Goal: Information Seeking & Learning: Learn about a topic

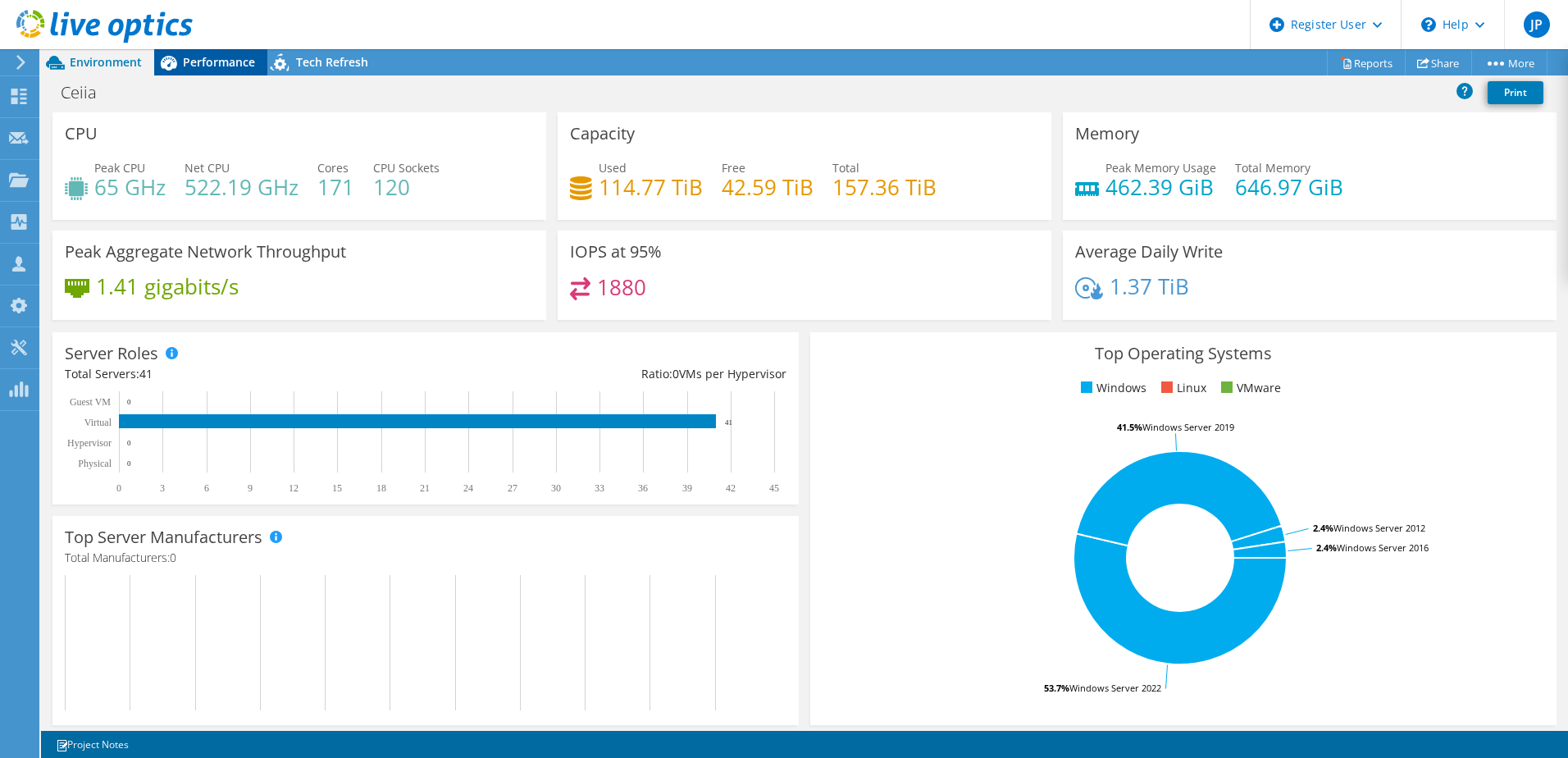
click at [228, 69] on span "Performance" at bounding box center [218, 62] width 72 height 16
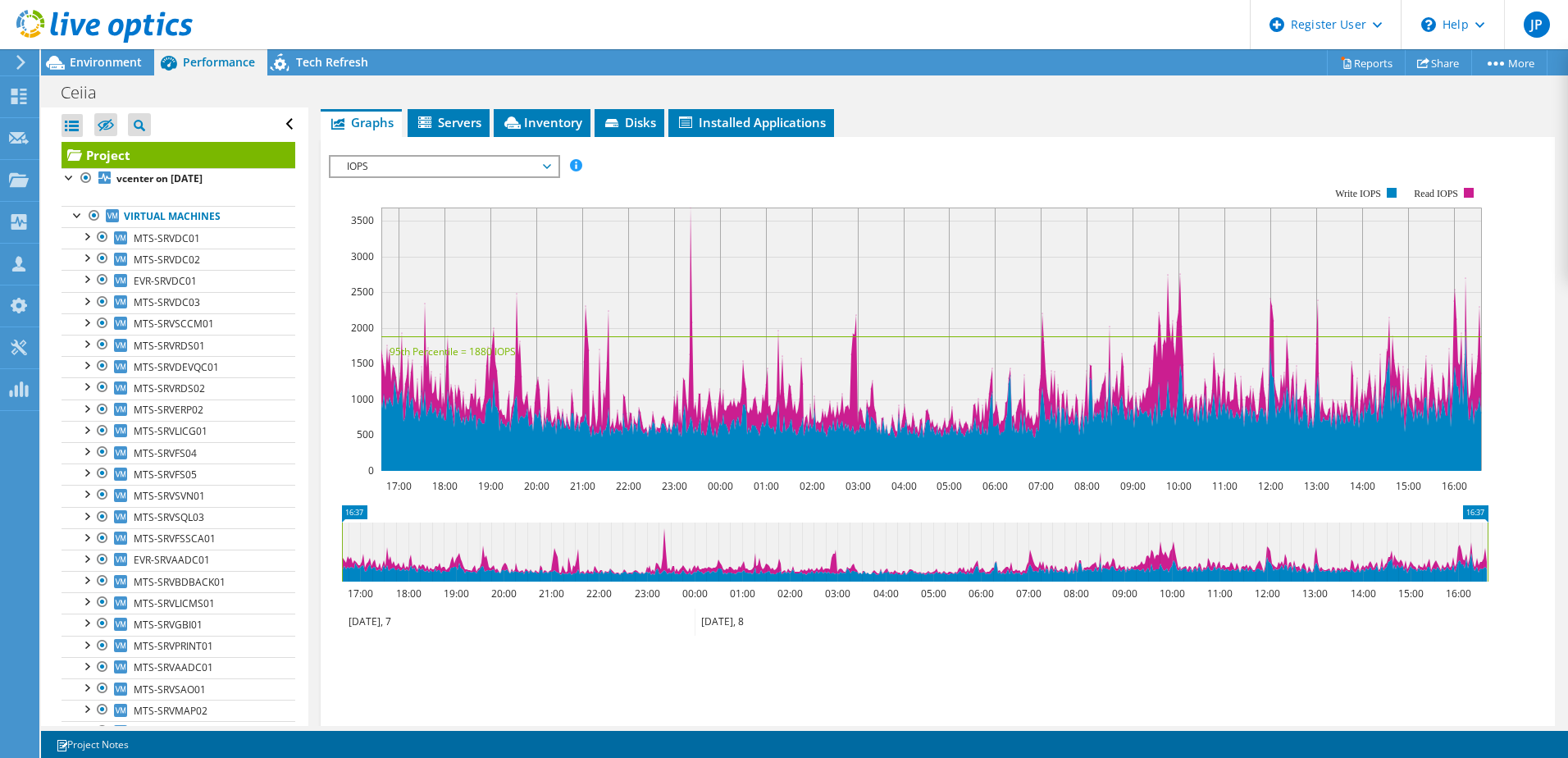
scroll to position [328, 0]
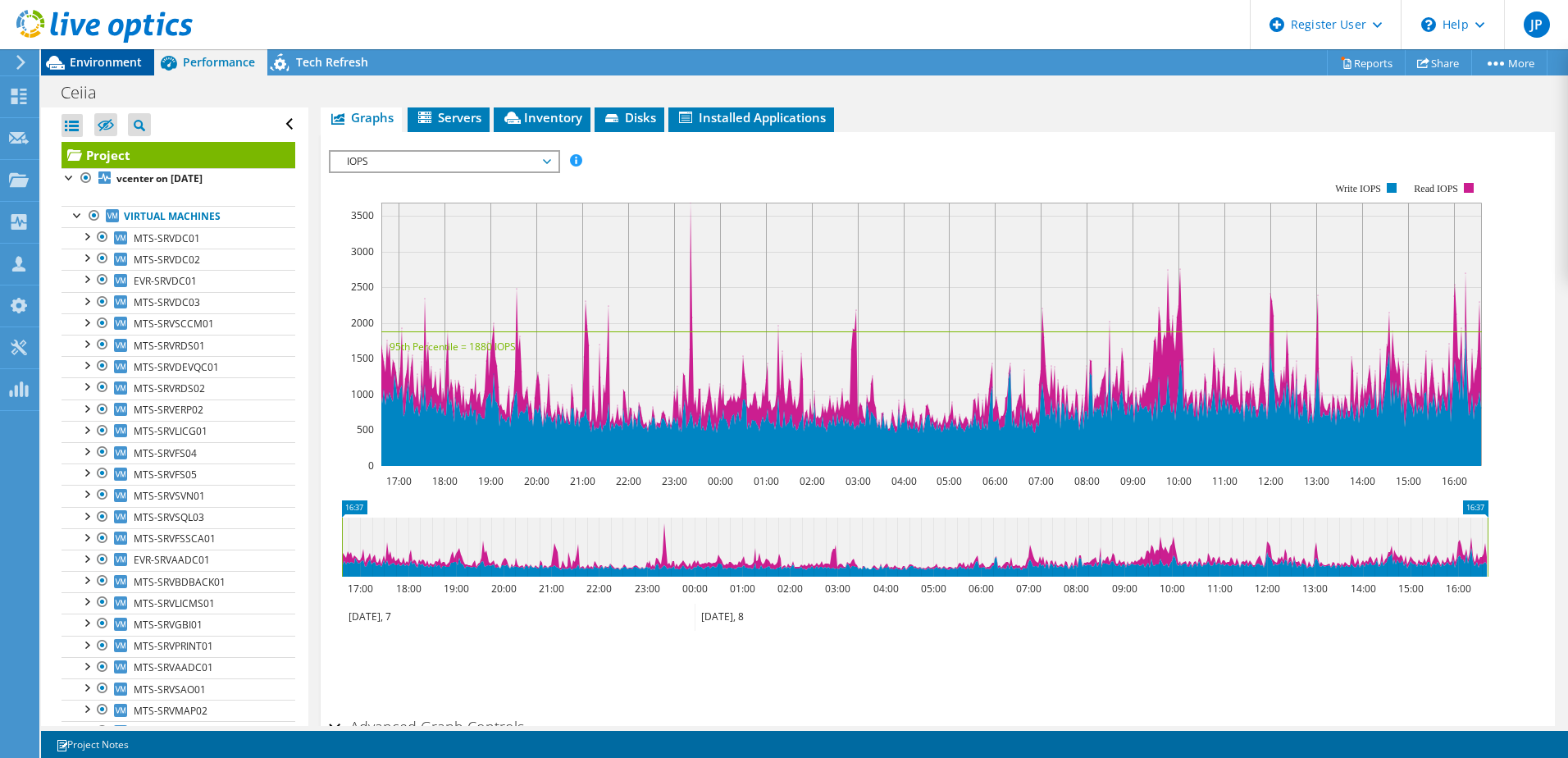
click at [125, 57] on span "Environment" at bounding box center [105, 62] width 72 height 16
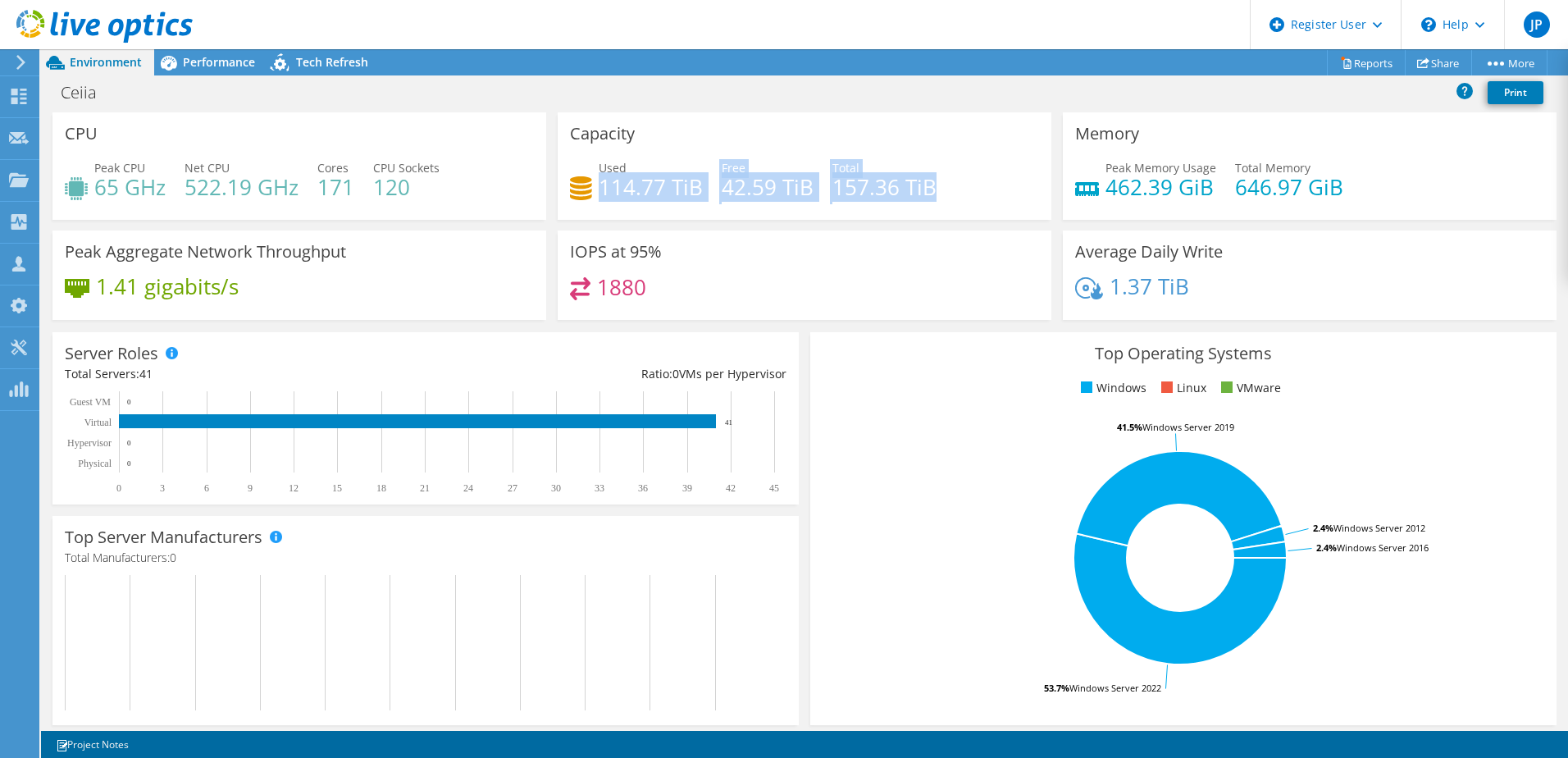
drag, startPoint x: 930, startPoint y: 182, endPoint x: 595, endPoint y: 197, distance: 335.3
click at [595, 197] on div "Used 114.77 TiB Free 42.59 TiB Total 157.36 TiB" at bounding box center [805, 186] width 469 height 53
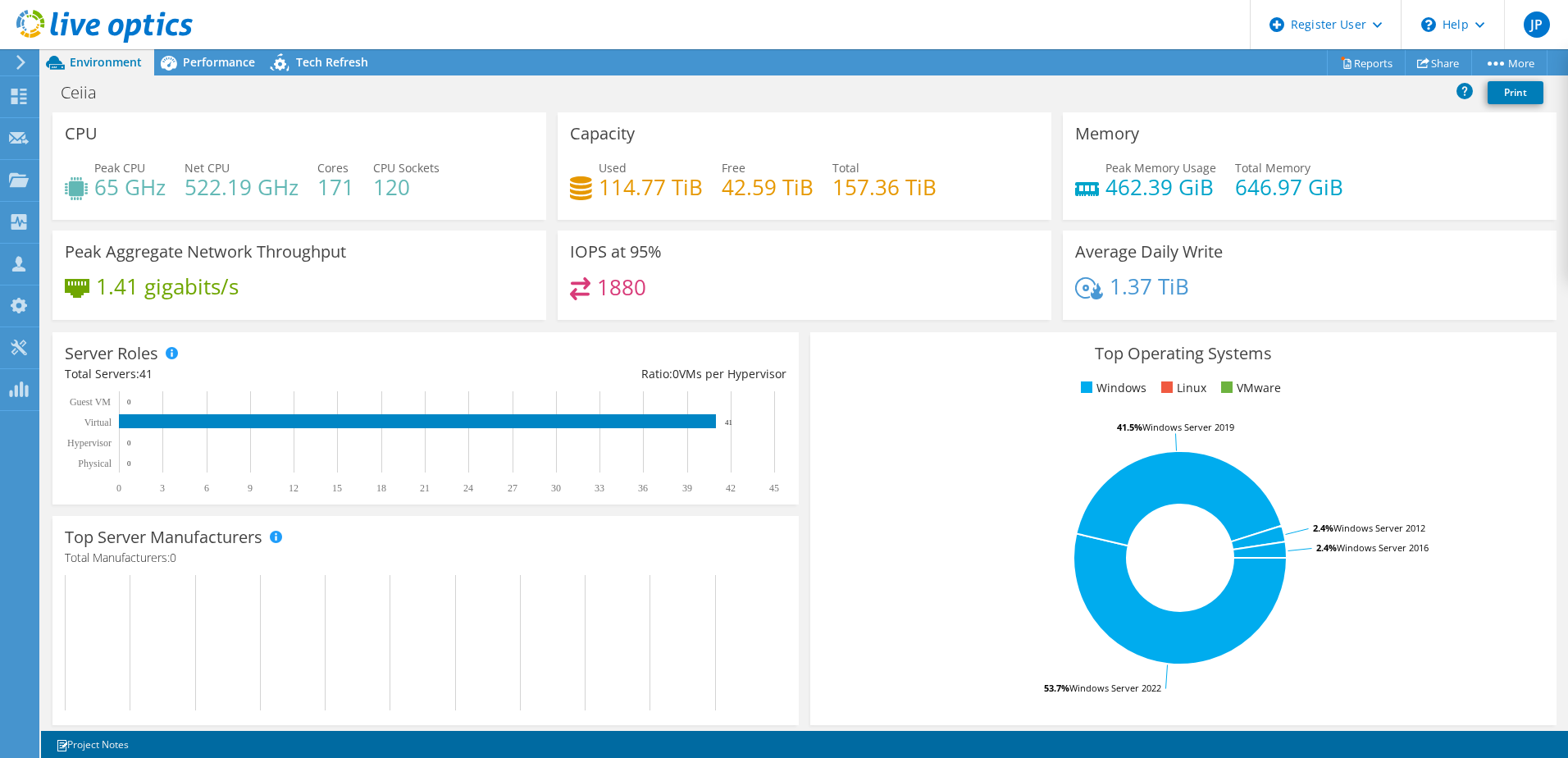
click at [742, 258] on div "IOPS at 95% 1880" at bounding box center [805, 275] width 494 height 90
click at [809, 195] on h4 "157.36 TiB" at bounding box center [885, 186] width 104 height 18
drag, startPoint x: 877, startPoint y: 195, endPoint x: 939, endPoint y: 187, distance: 62.5
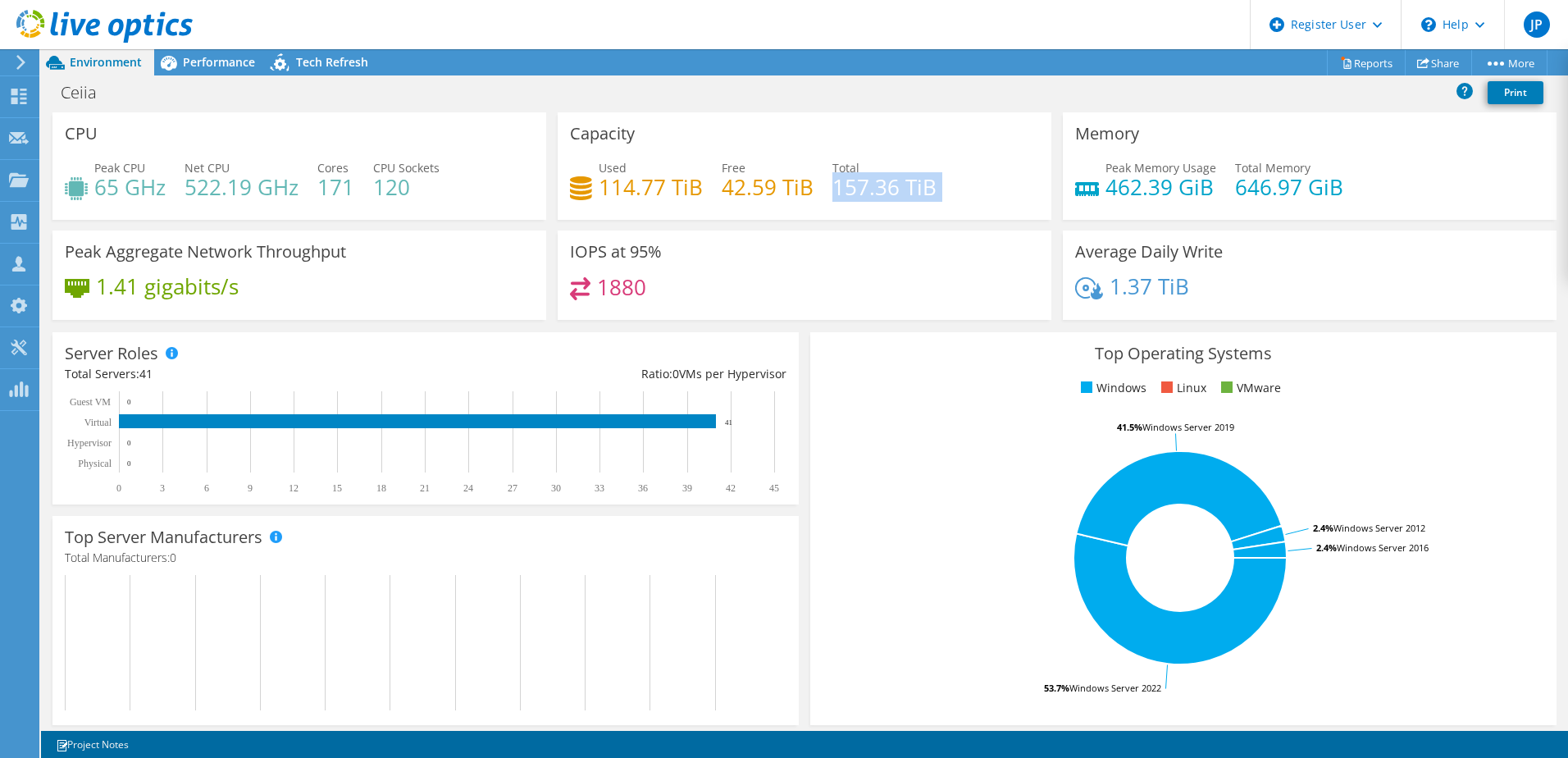
click at [809, 188] on div "Used 114.77 TiB Free 42.59 TiB Total 157.36 TiB" at bounding box center [805, 186] width 469 height 53
click at [605, 192] on h4 "114.77 TiB" at bounding box center [651, 186] width 104 height 18
click at [427, 206] on div "Peak CPU 65 GHz Net CPU 522.19 GHz Cores 171 CPU Sockets 120" at bounding box center [299, 186] width 469 height 53
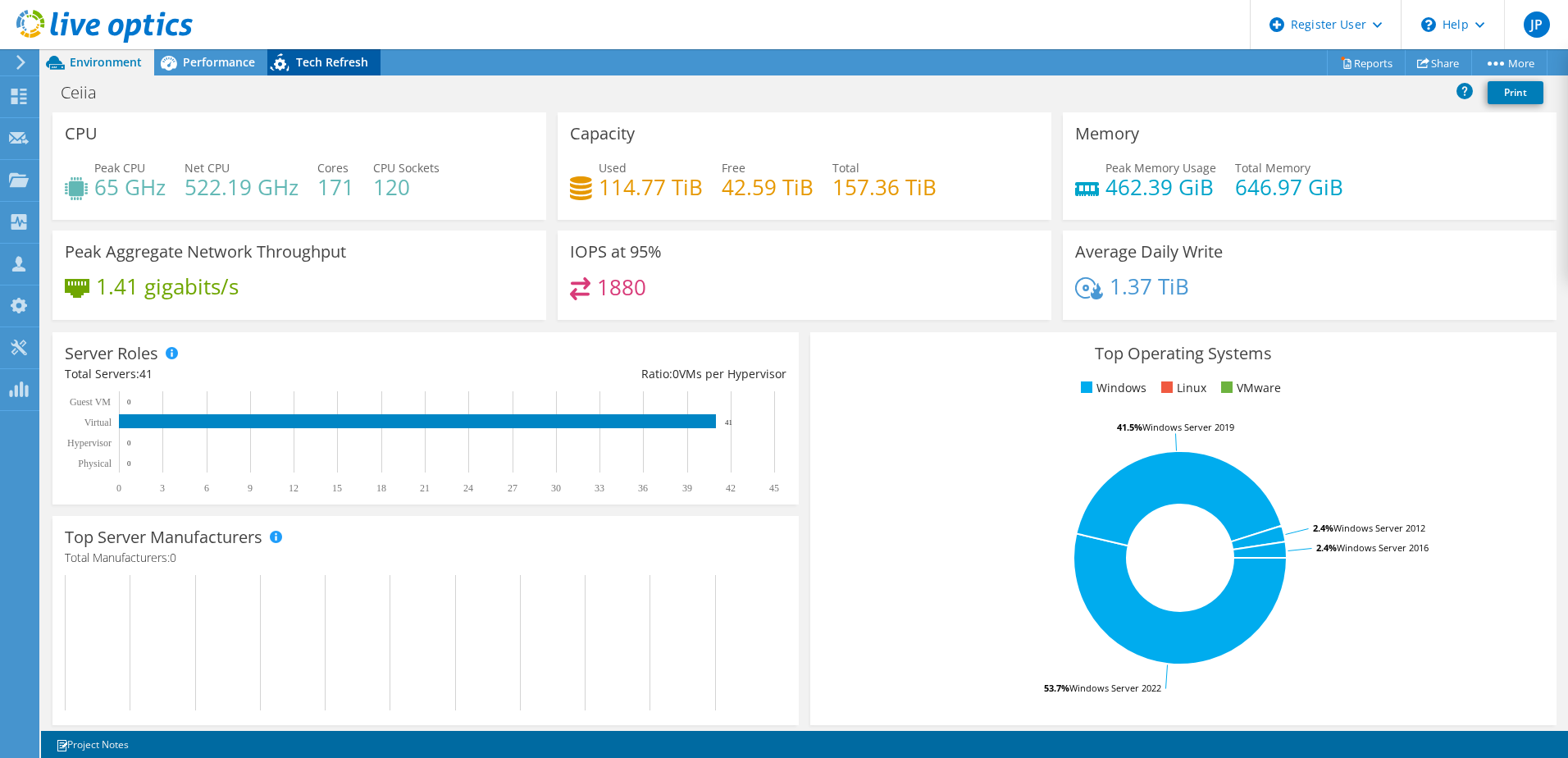
click at [346, 68] on span "Tech Refresh" at bounding box center [332, 62] width 72 height 16
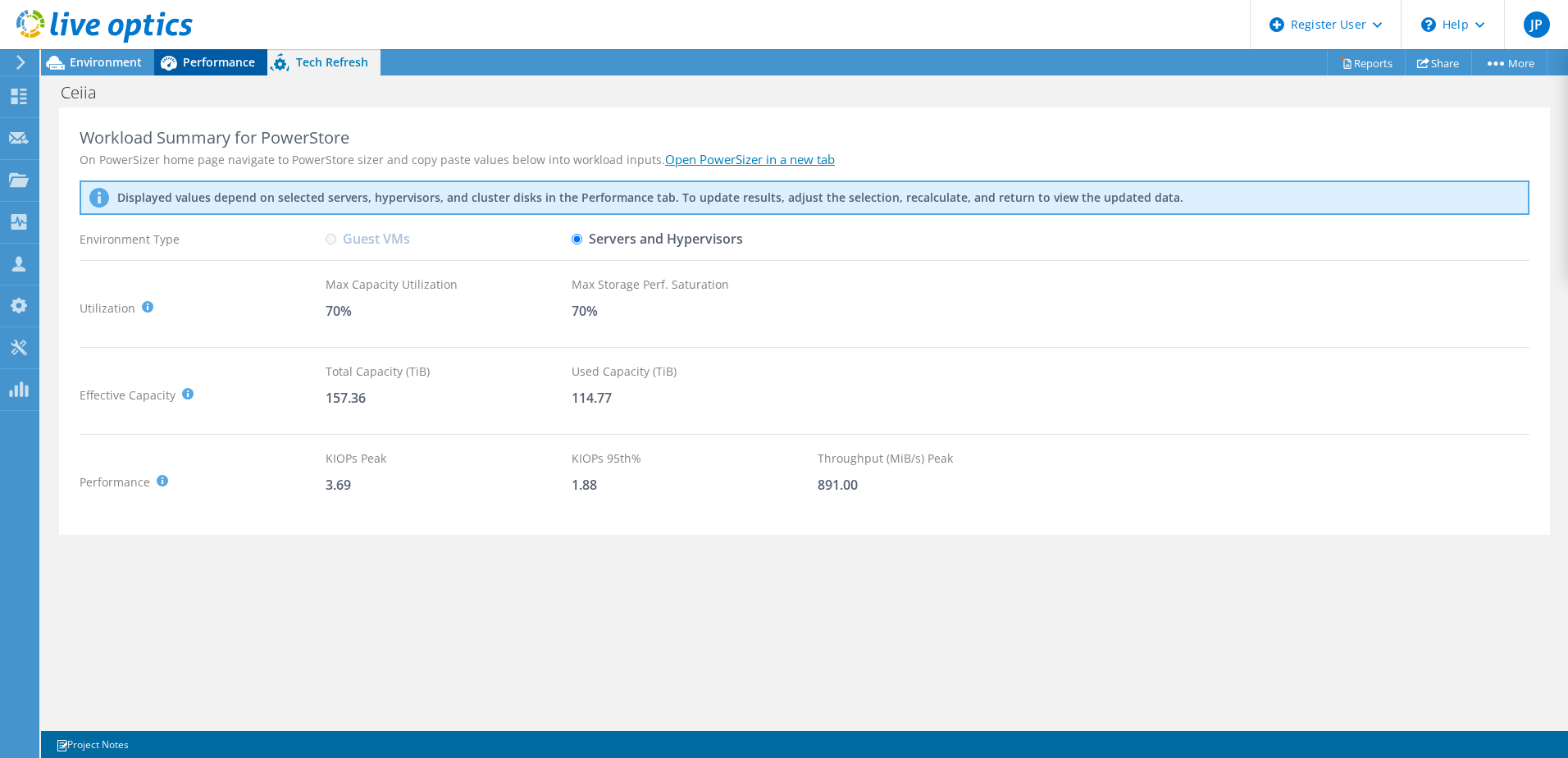
click at [208, 61] on span "Performance" at bounding box center [218, 62] width 72 height 16
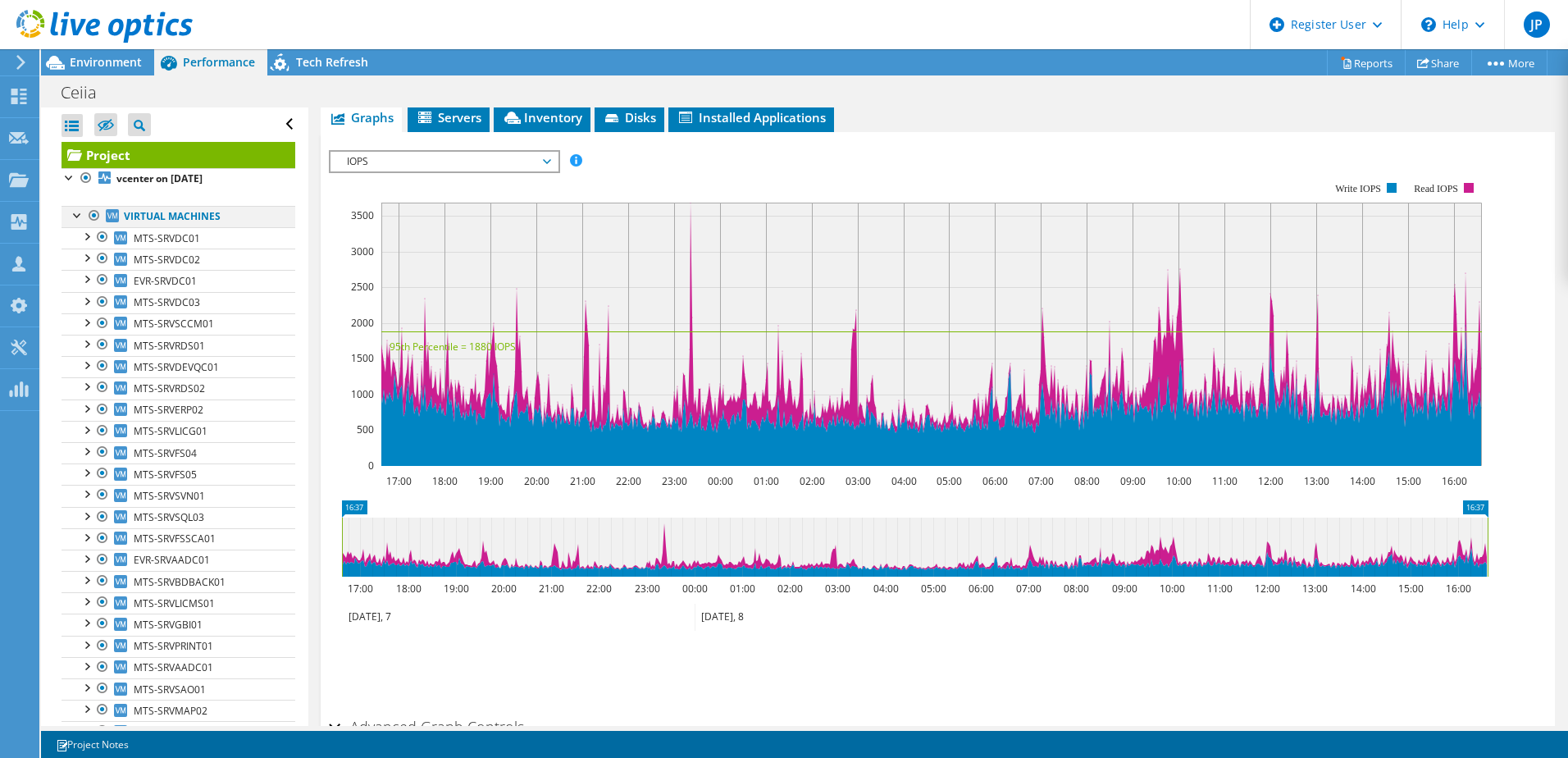
click at [75, 216] on div at bounding box center [78, 214] width 17 height 17
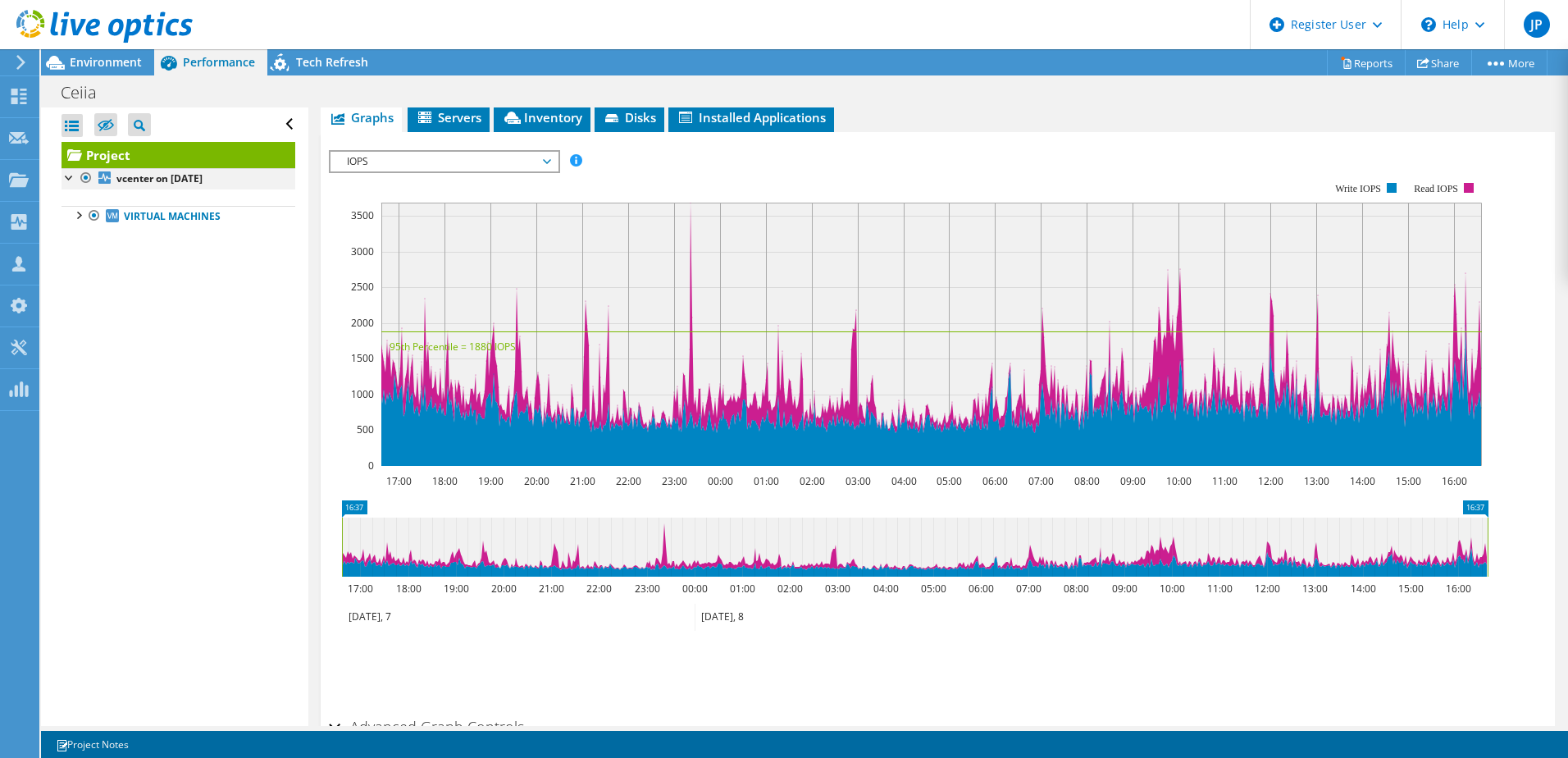
click at [65, 181] on div at bounding box center [70, 176] width 17 height 17
click at [71, 182] on div at bounding box center [70, 176] width 17 height 17
click at [78, 217] on div at bounding box center [78, 214] width 17 height 17
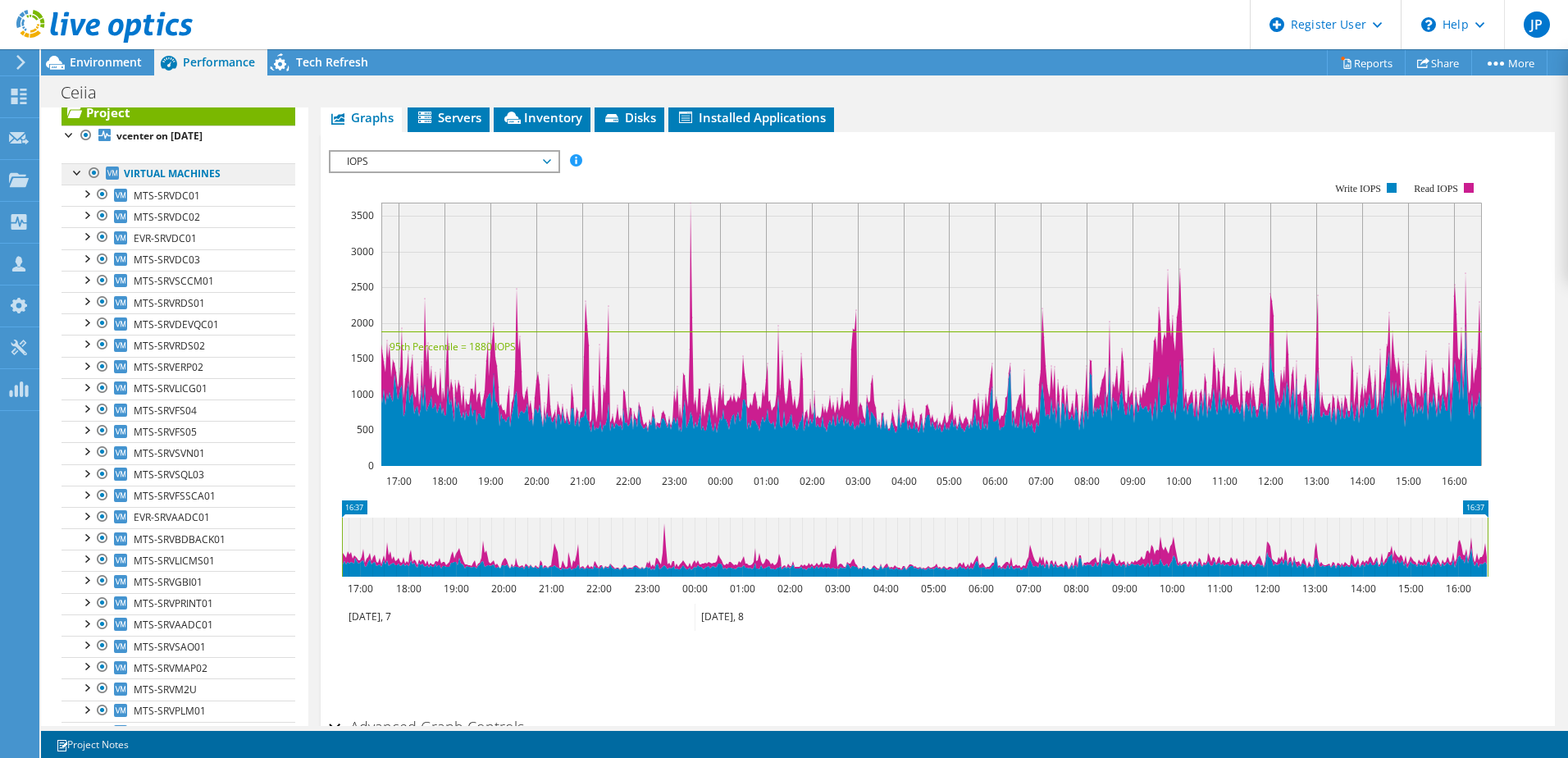
scroll to position [0, 0]
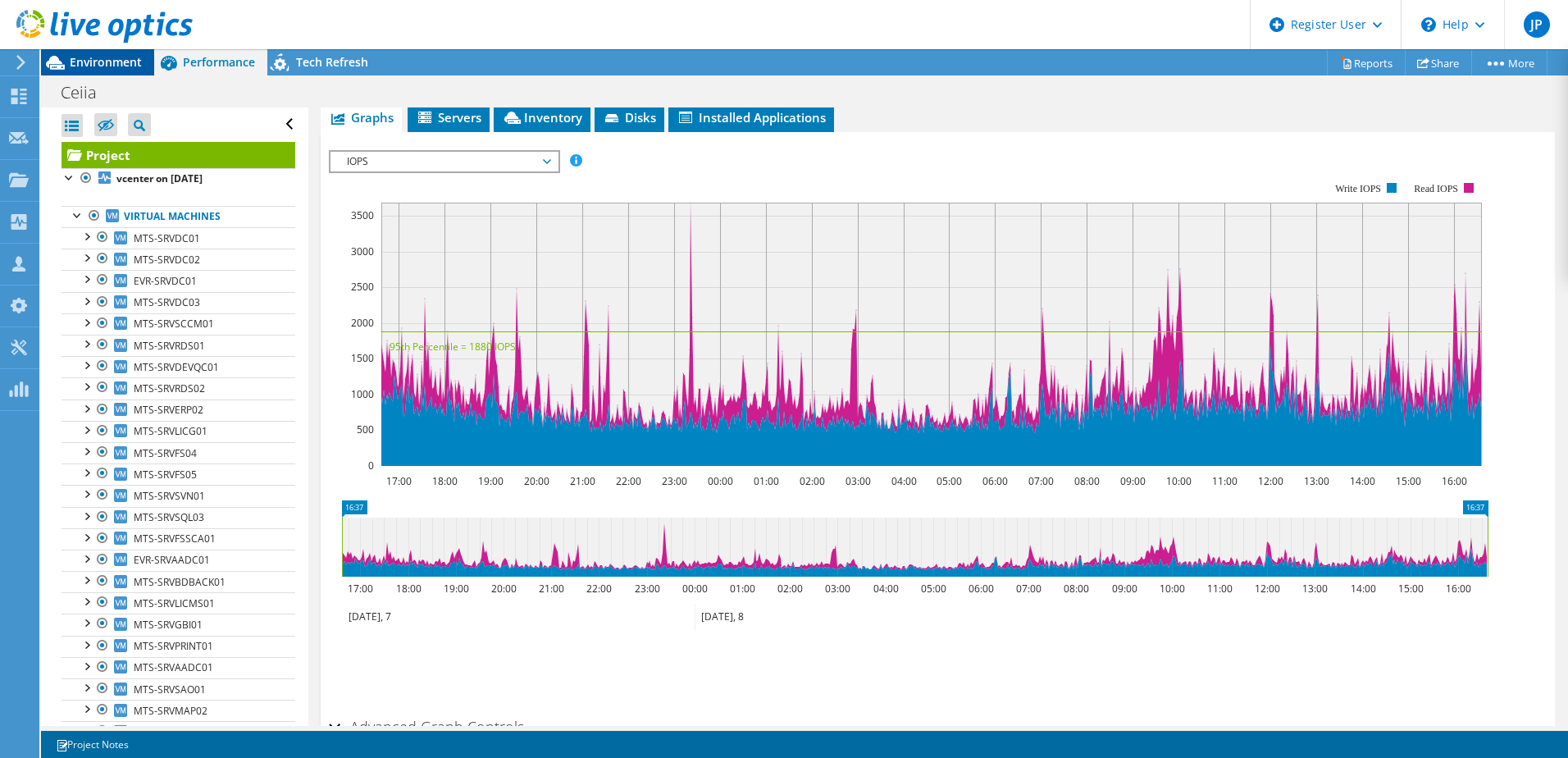
click at [123, 62] on span "Environment" at bounding box center [105, 62] width 72 height 16
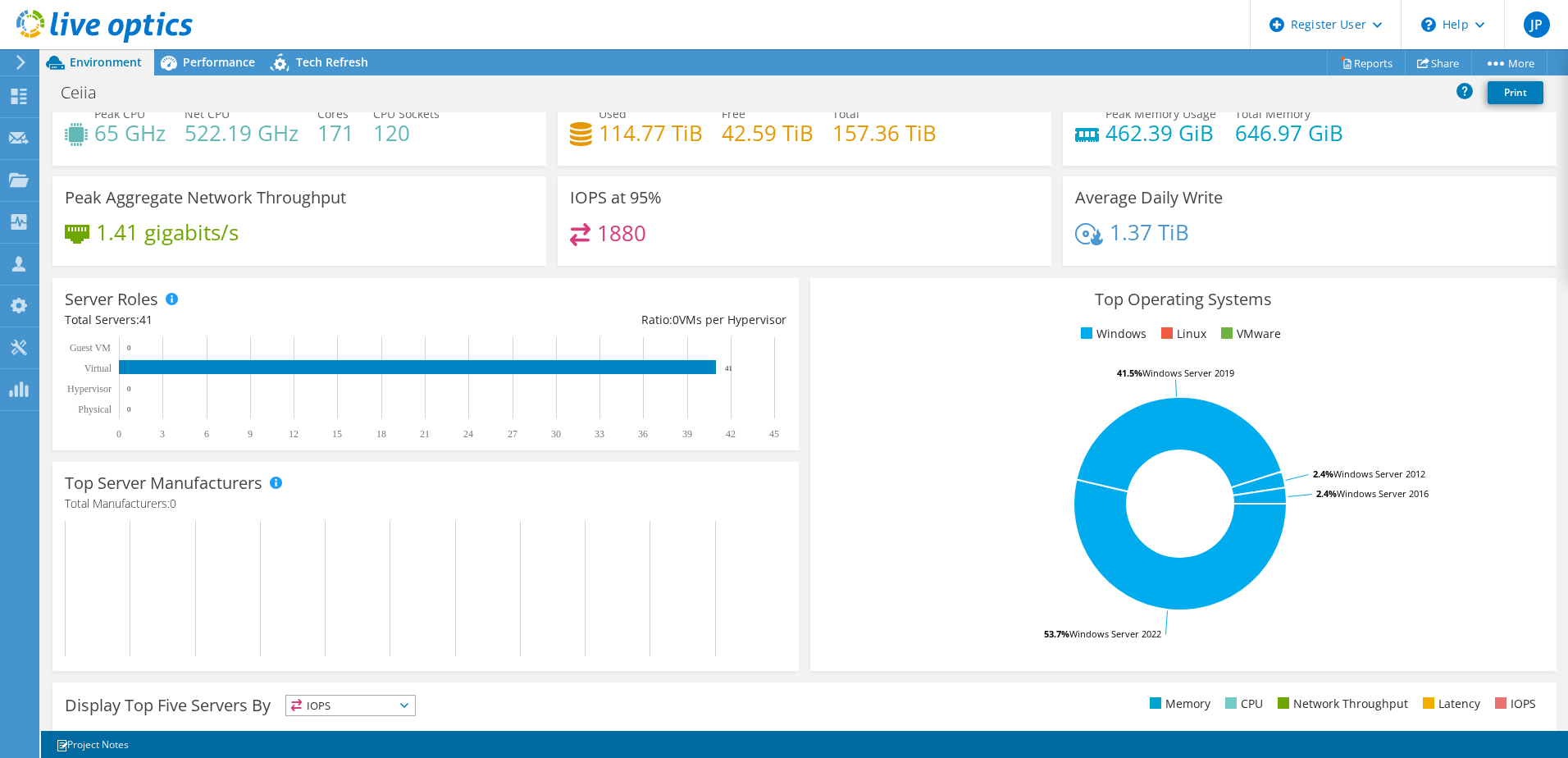
scroll to position [9, 0]
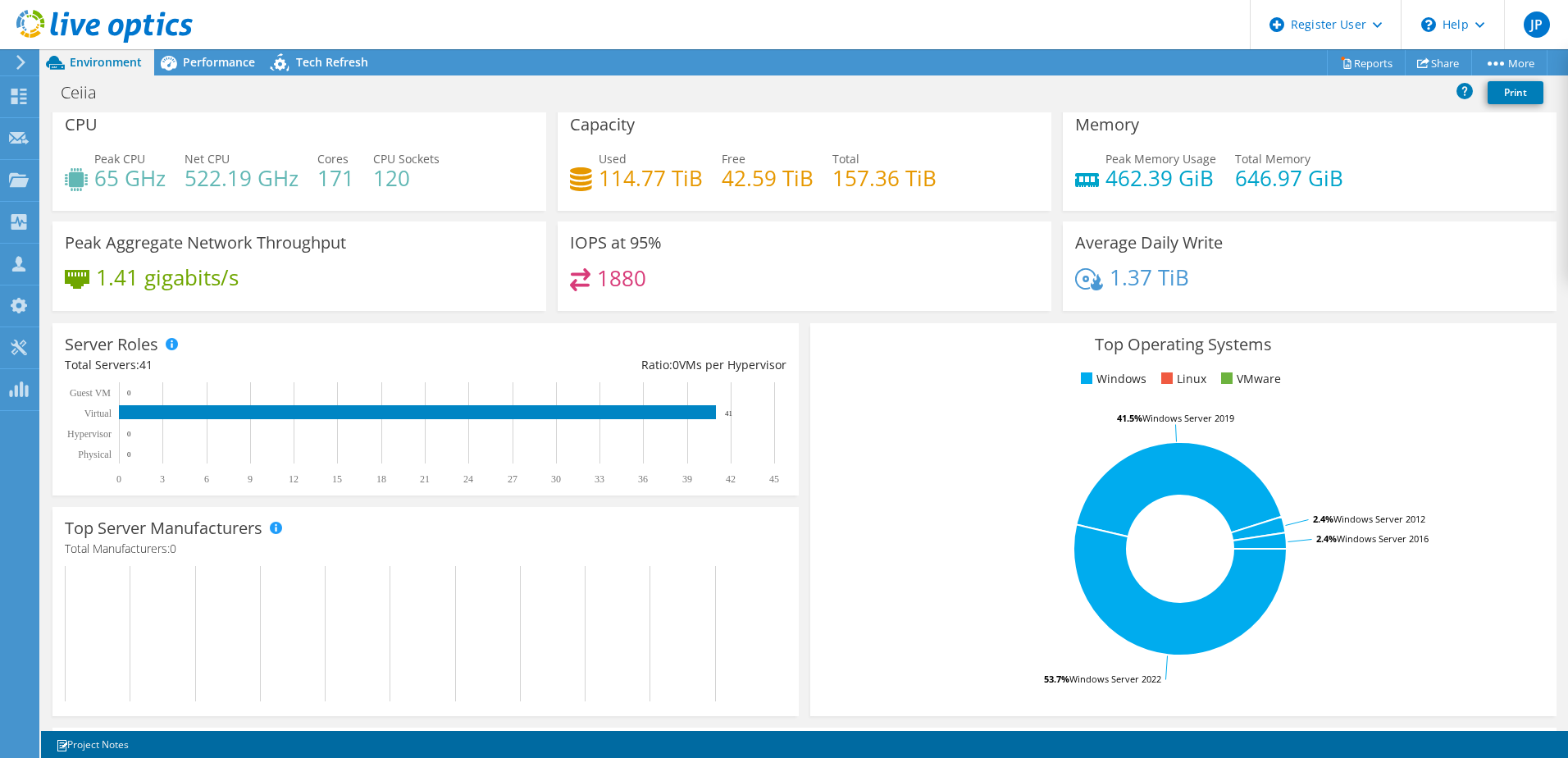
click at [809, 179] on h4 "646.97 GiB" at bounding box center [1289, 177] width 108 height 18
drag, startPoint x: 1329, startPoint y: 179, endPoint x: 1301, endPoint y: 181, distance: 28.1
click at [809, 181] on h4 "646.97 GiB" at bounding box center [1289, 177] width 108 height 18
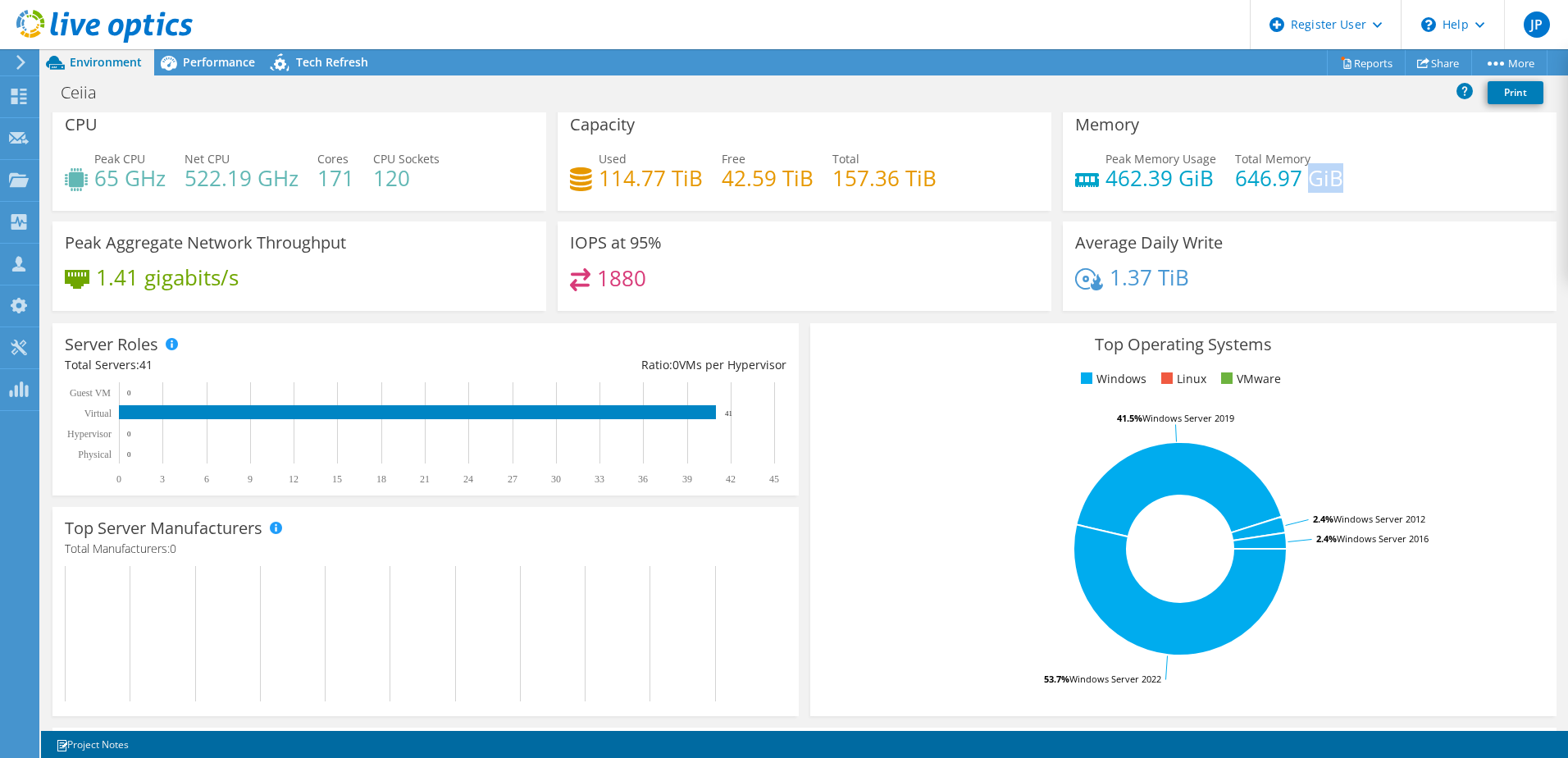
click at [809, 181] on h4 "646.97 GiB" at bounding box center [1289, 177] width 108 height 18
drag, startPoint x: 1301, startPoint y: 181, endPoint x: 1171, endPoint y: 185, distance: 130.1
click at [809, 185] on h4 "462.39 GiB" at bounding box center [1161, 177] width 111 height 18
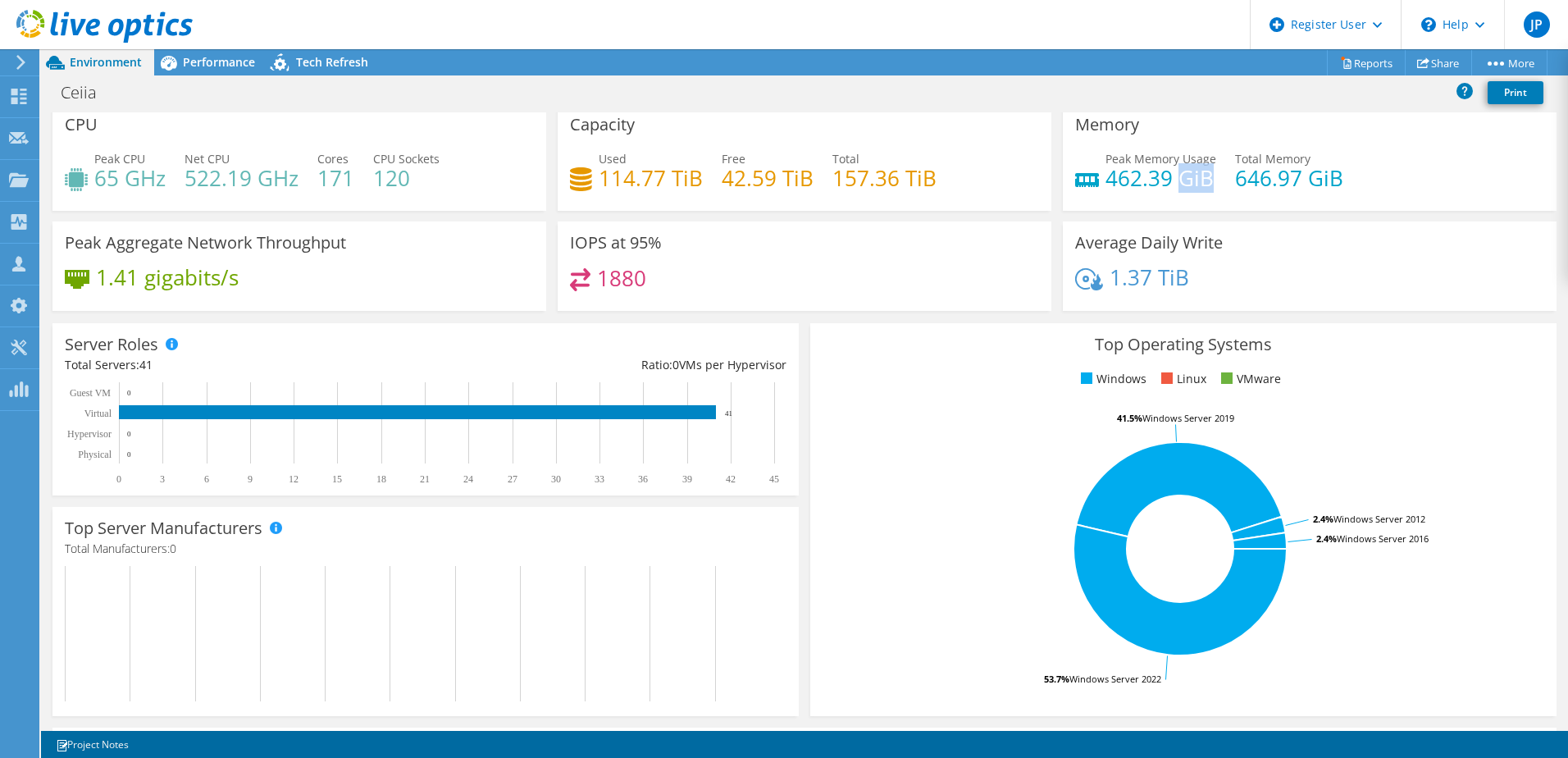
click at [809, 185] on h4 "462.39 GiB" at bounding box center [1161, 177] width 111 height 18
drag, startPoint x: 1171, startPoint y: 185, endPoint x: 1252, endPoint y: 179, distance: 81.2
click at [809, 179] on h4 "646.97 GiB" at bounding box center [1289, 177] width 108 height 18
click at [809, 181] on h4 "157.36 TiB" at bounding box center [885, 177] width 104 height 18
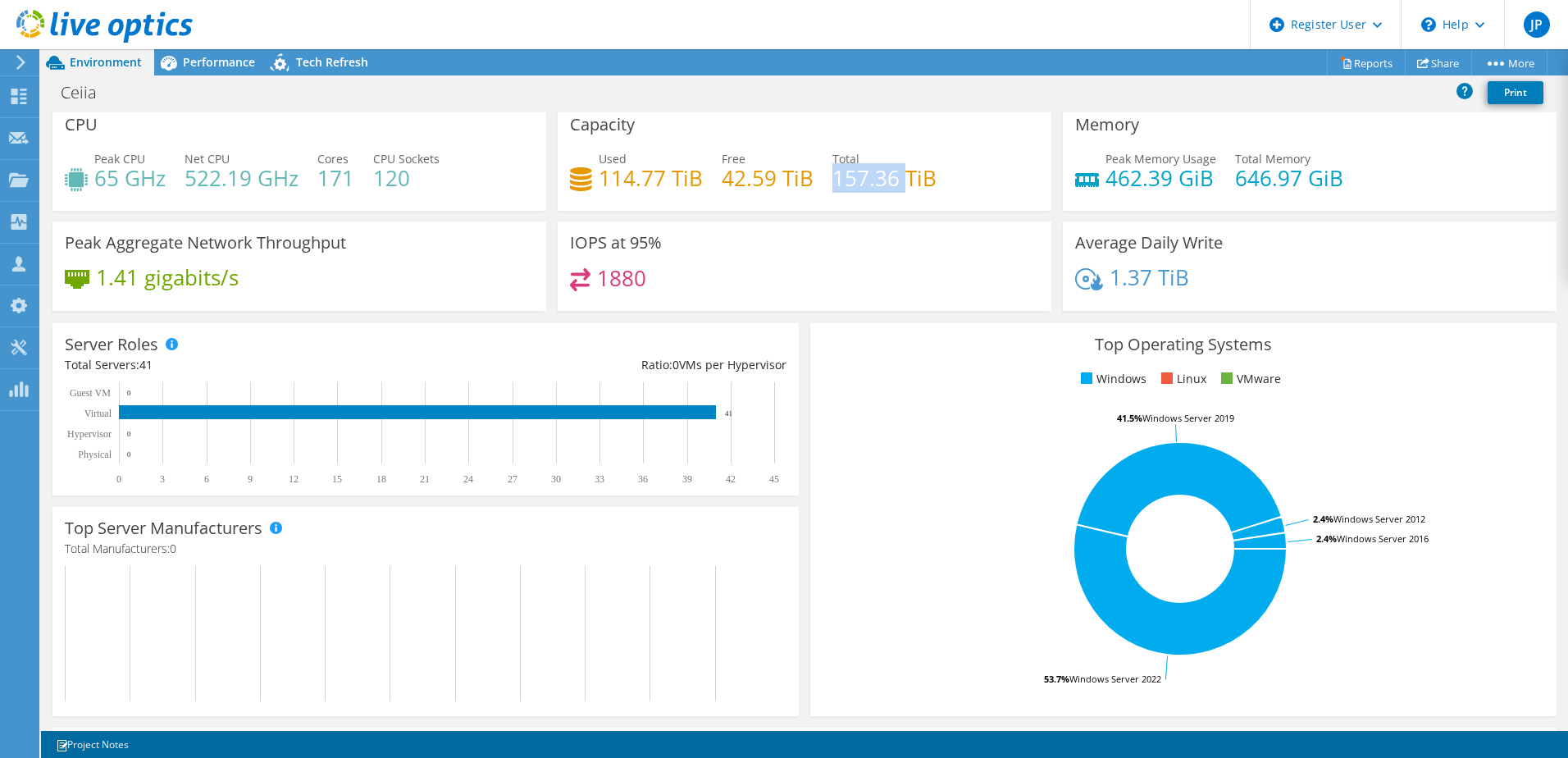
click at [809, 181] on h4 "157.36 TiB" at bounding box center [885, 177] width 104 height 18
click at [217, 56] on span "Performance" at bounding box center [218, 62] width 72 height 16
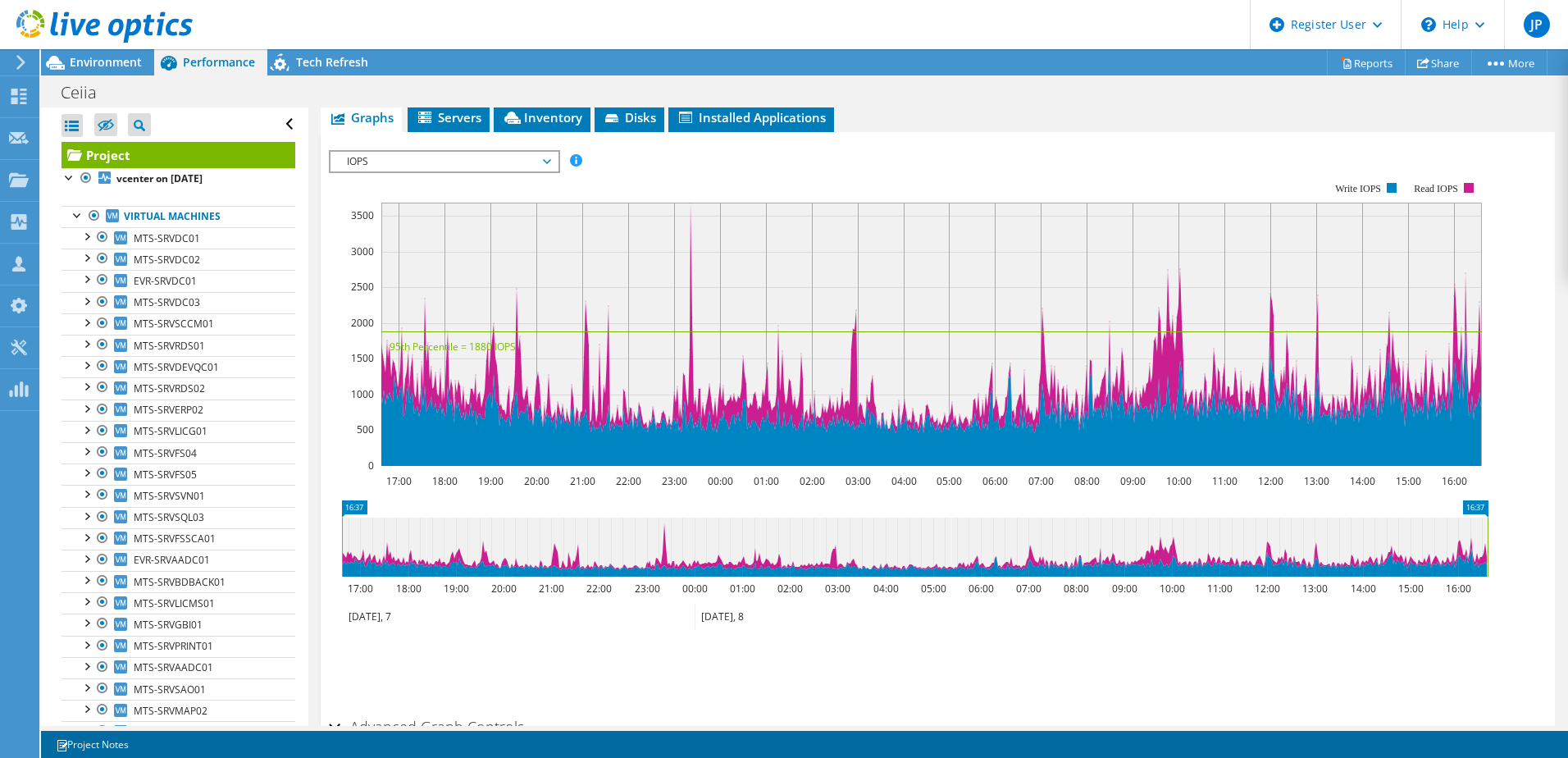
scroll to position [0, 0]
click at [84, 241] on div at bounding box center [87, 236] width 17 height 17
click at [86, 324] on div at bounding box center [87, 322] width 17 height 17
click at [88, 407] on div at bounding box center [87, 407] width 17 height 17
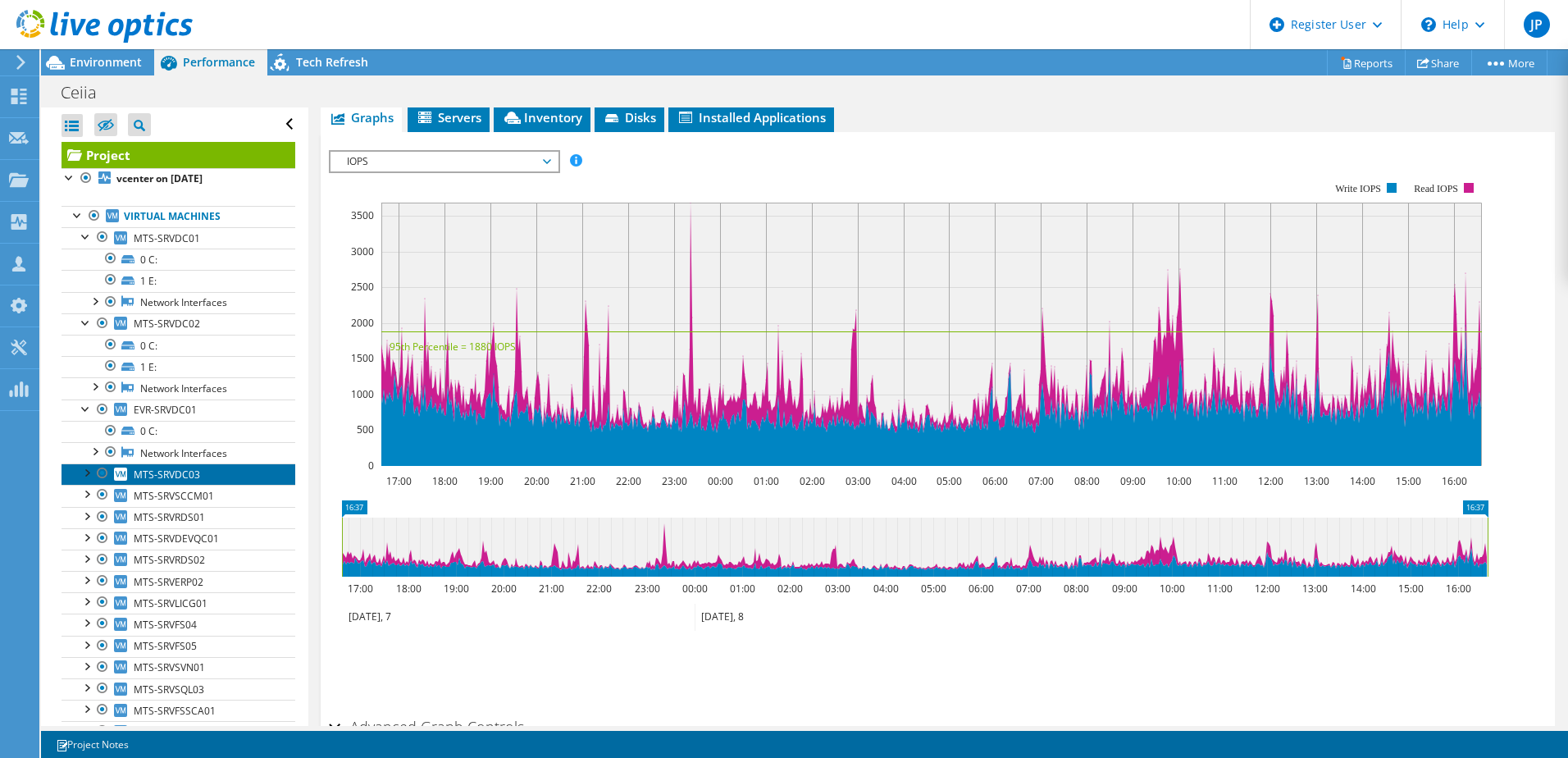
click at [86, 481] on link "MTS-SRVDC03" at bounding box center [178, 474] width 234 height 21
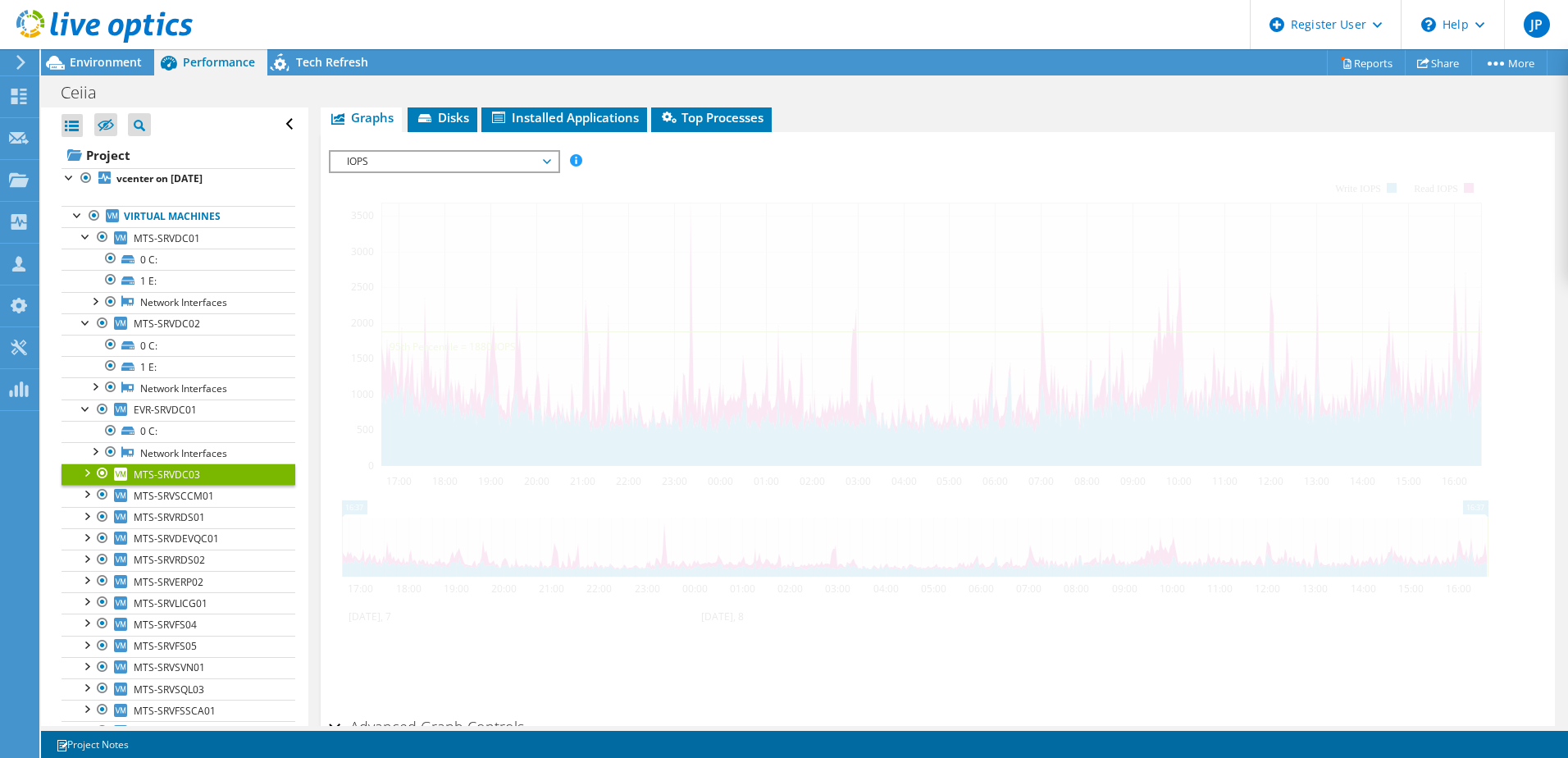
scroll to position [283, 0]
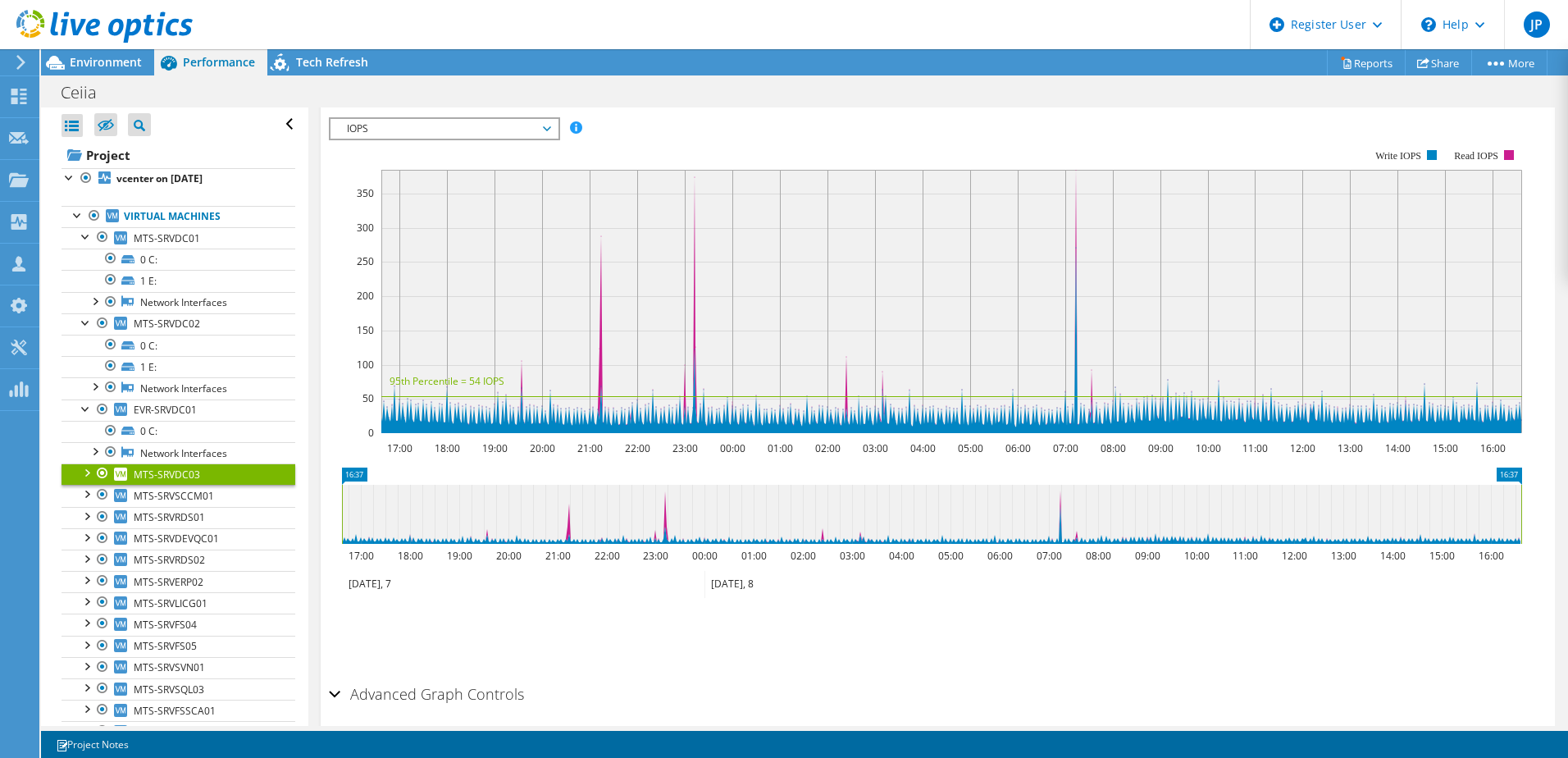
click at [86, 475] on div at bounding box center [87, 472] width 17 height 17
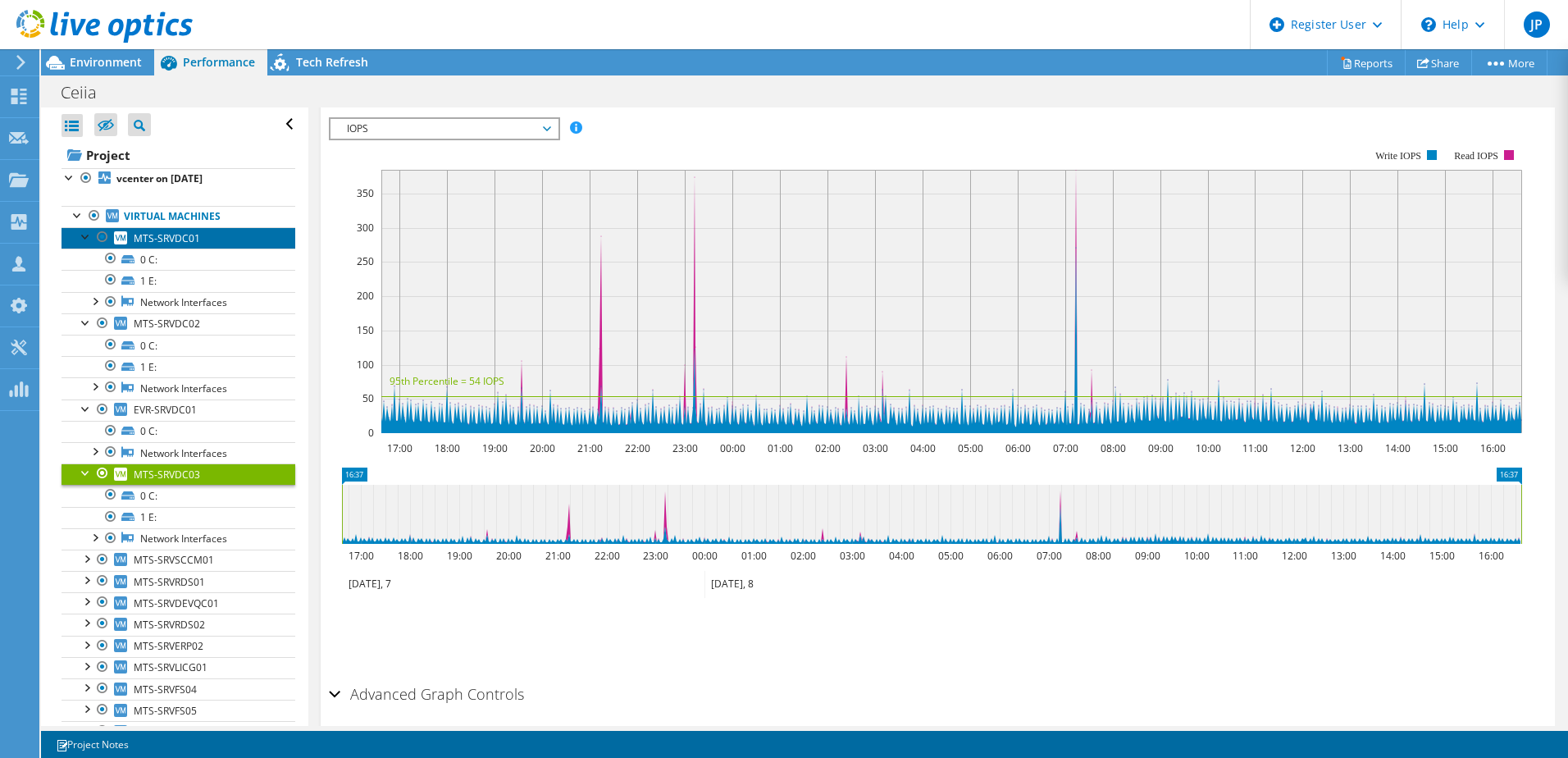
click at [161, 239] on span "MTS-SRVDC01" at bounding box center [166, 238] width 66 height 14
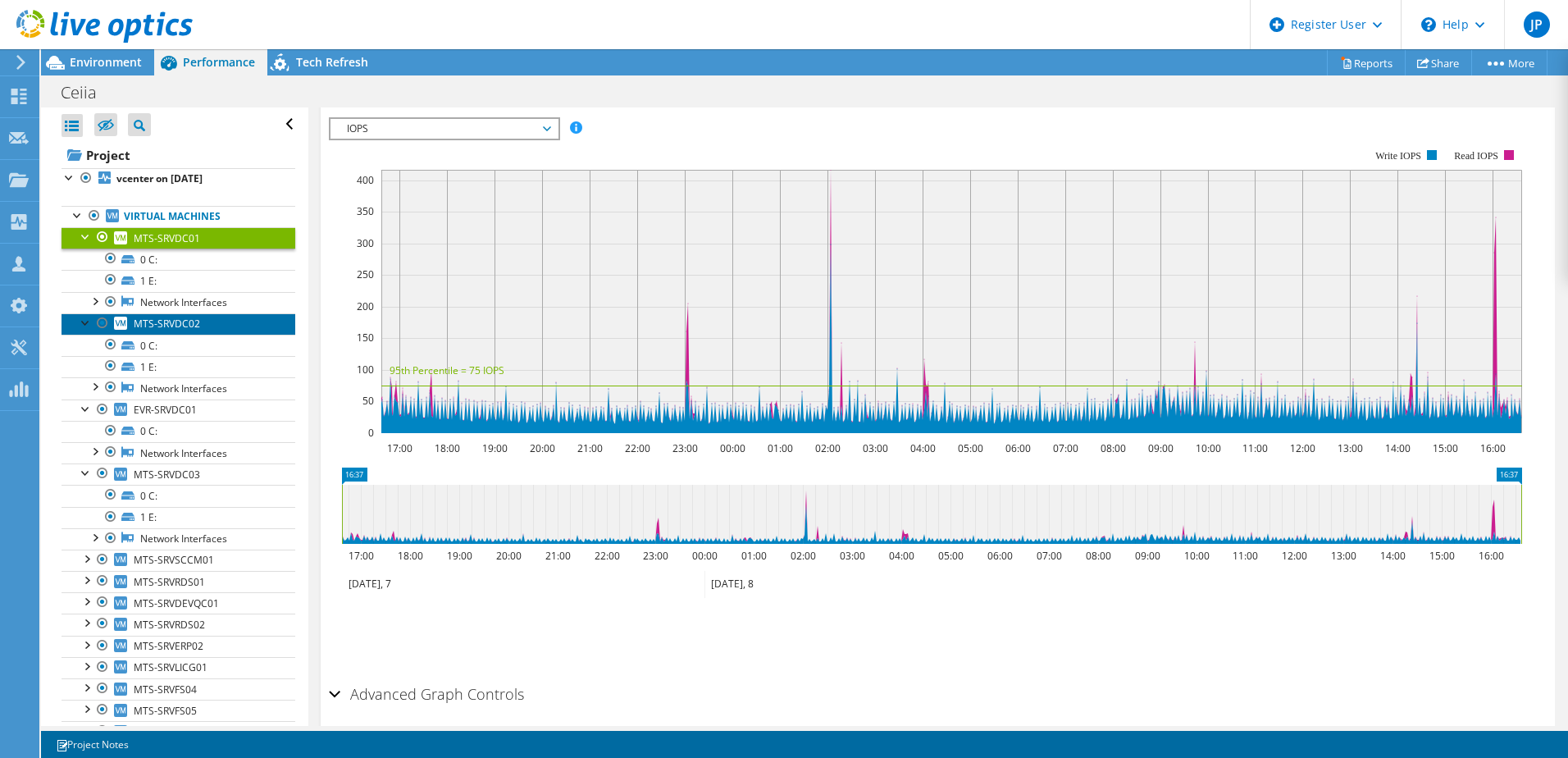
click at [165, 329] on span "MTS-SRVDC02" at bounding box center [166, 324] width 66 height 14
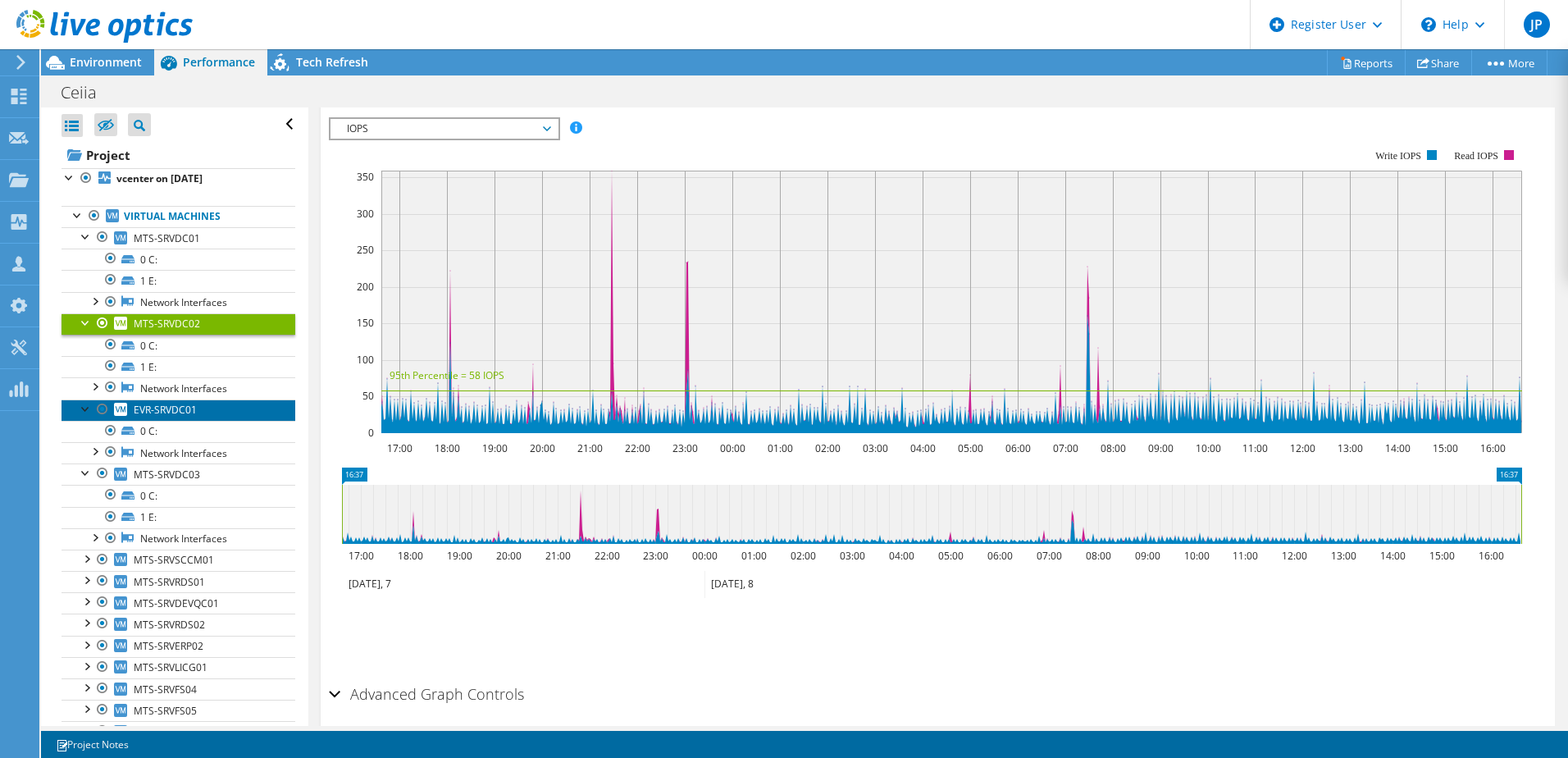
click at [180, 412] on span "EVR-SRVDC01" at bounding box center [165, 409] width 63 height 14
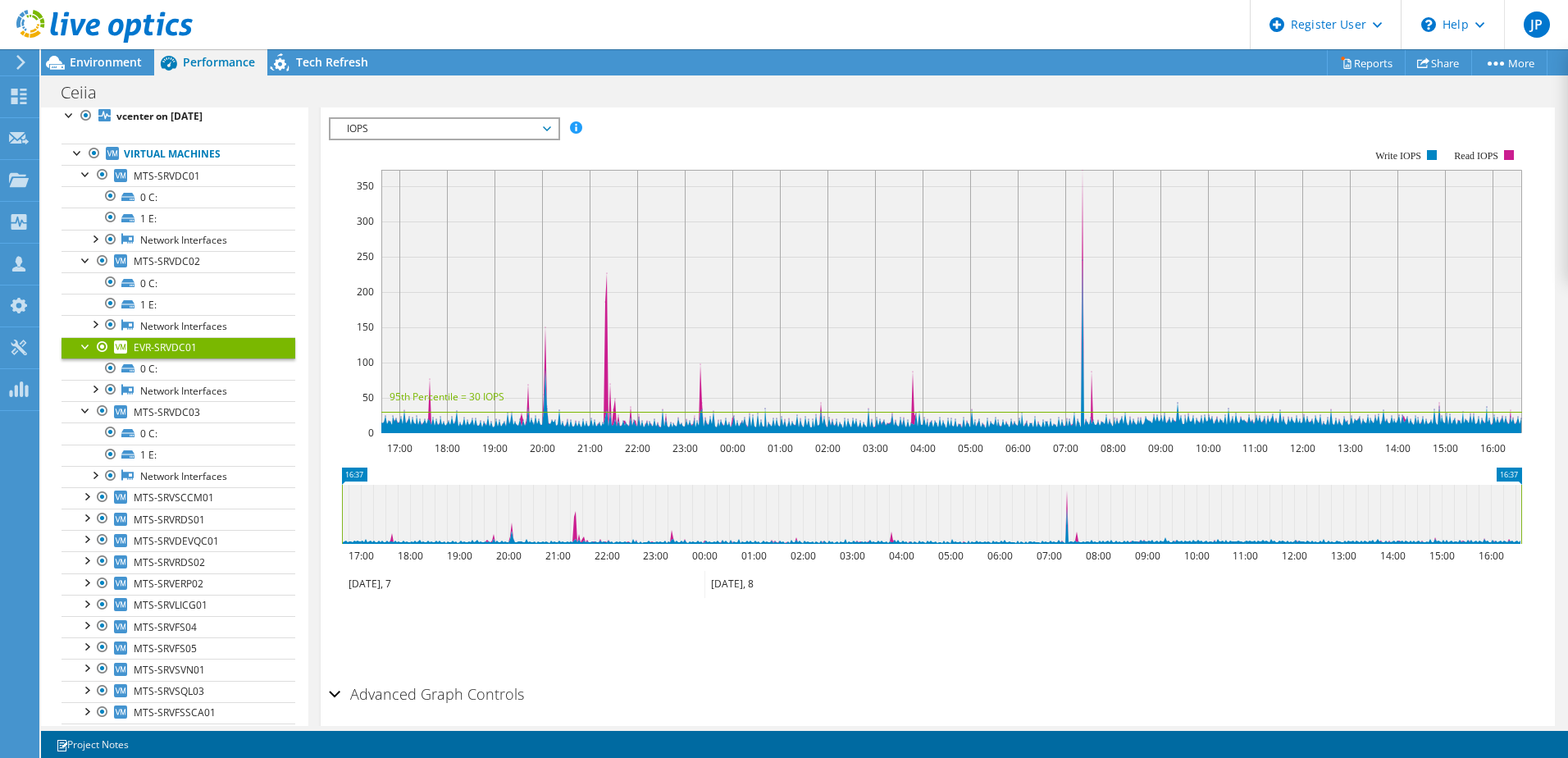
scroll to position [164, 0]
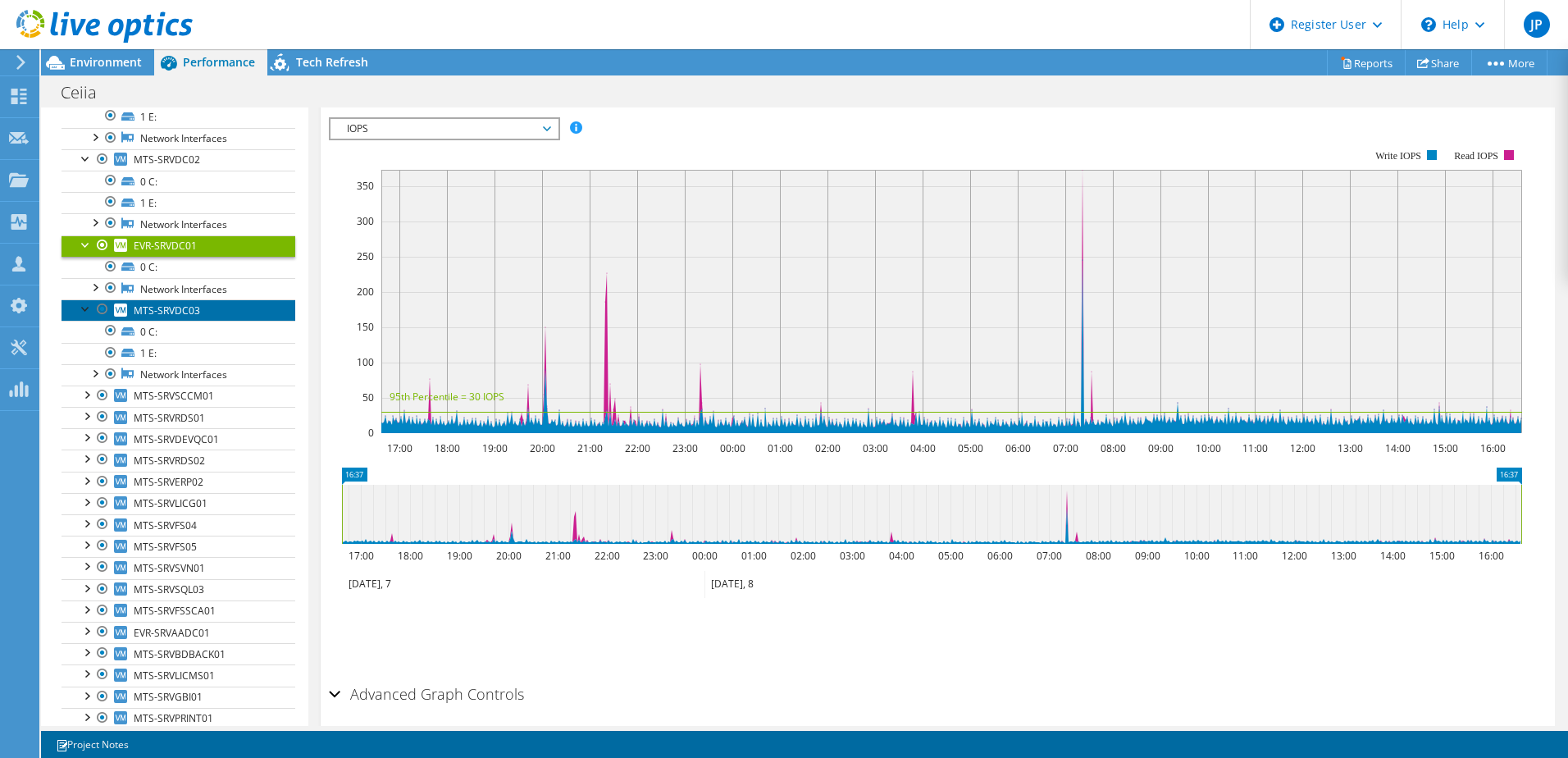
click at [181, 315] on span "MTS-SRVDC03" at bounding box center [166, 310] width 66 height 14
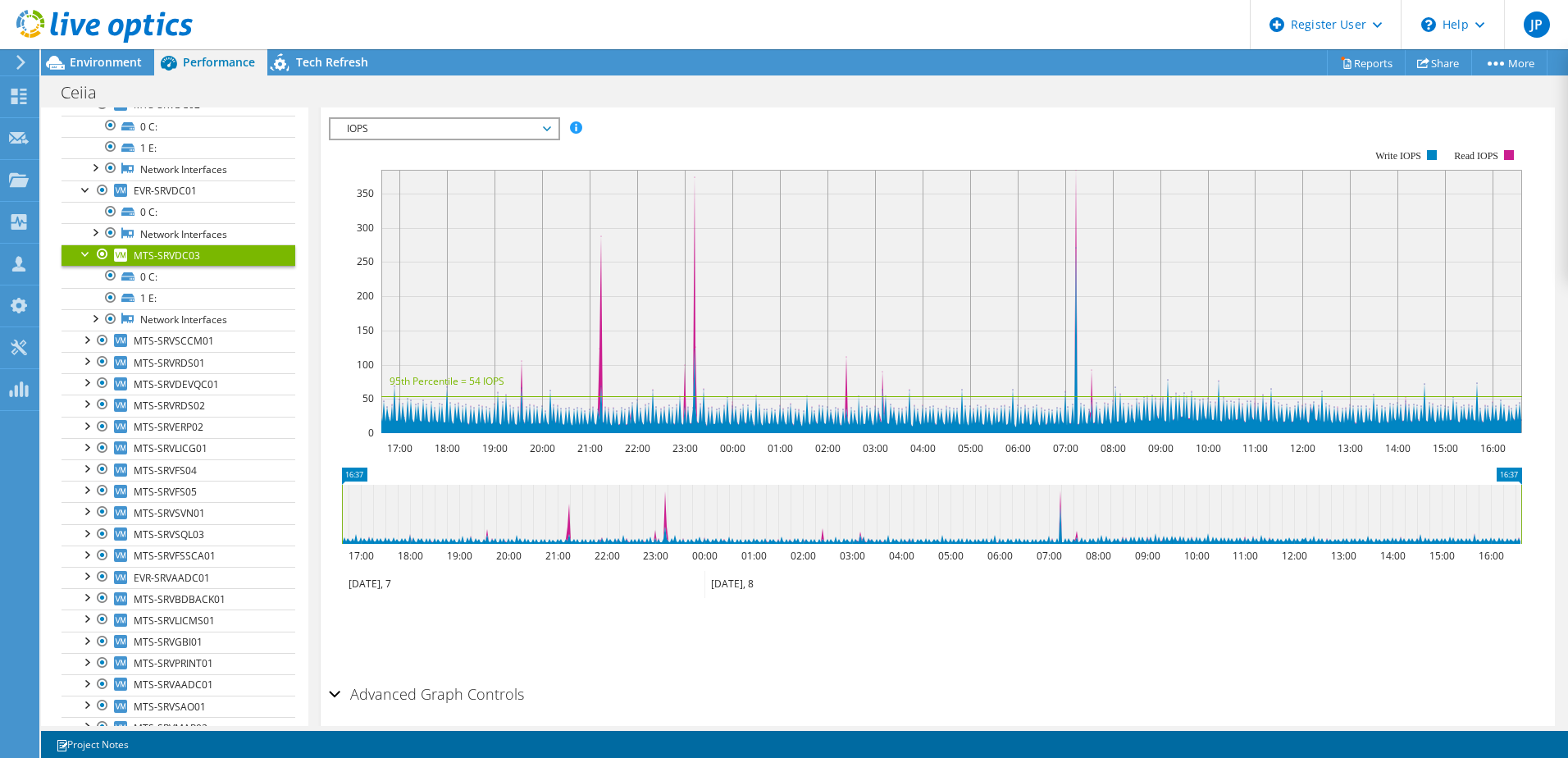
scroll to position [246, 0]
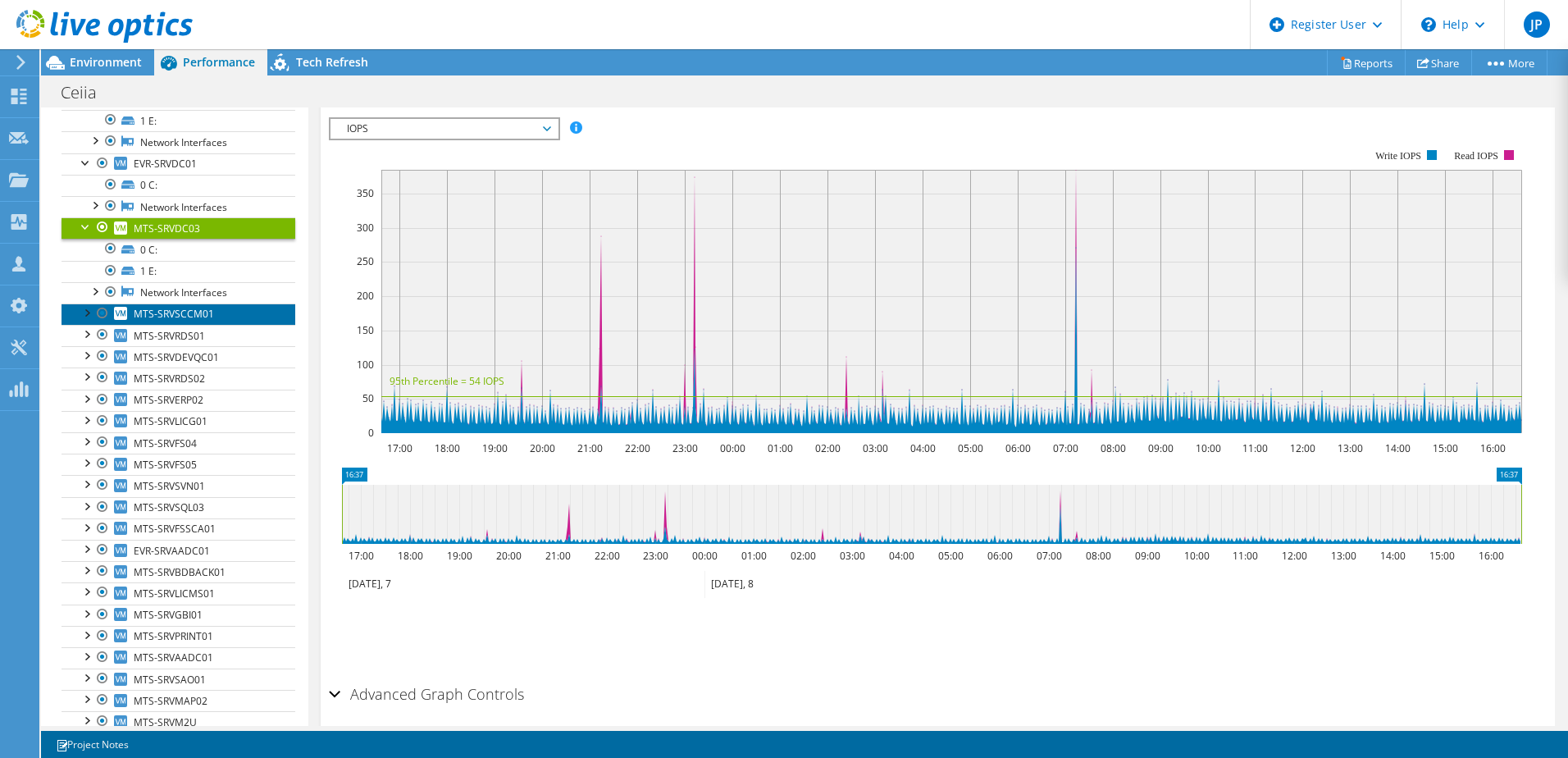
click at [181, 315] on span "MTS-SRVSCCM01" at bounding box center [173, 313] width 80 height 14
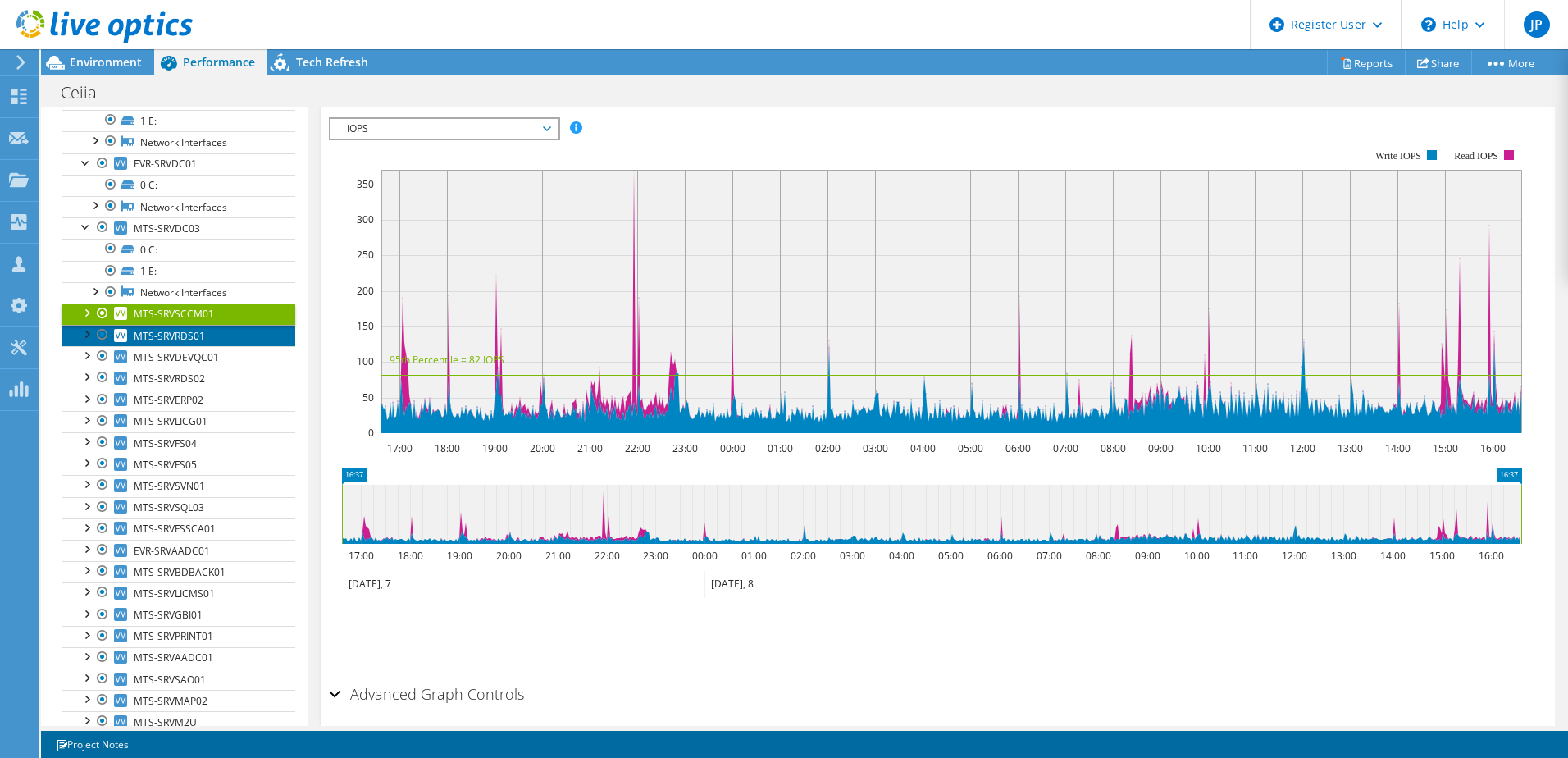
click at [173, 334] on span "MTS-SRVRDS01" at bounding box center [169, 336] width 72 height 14
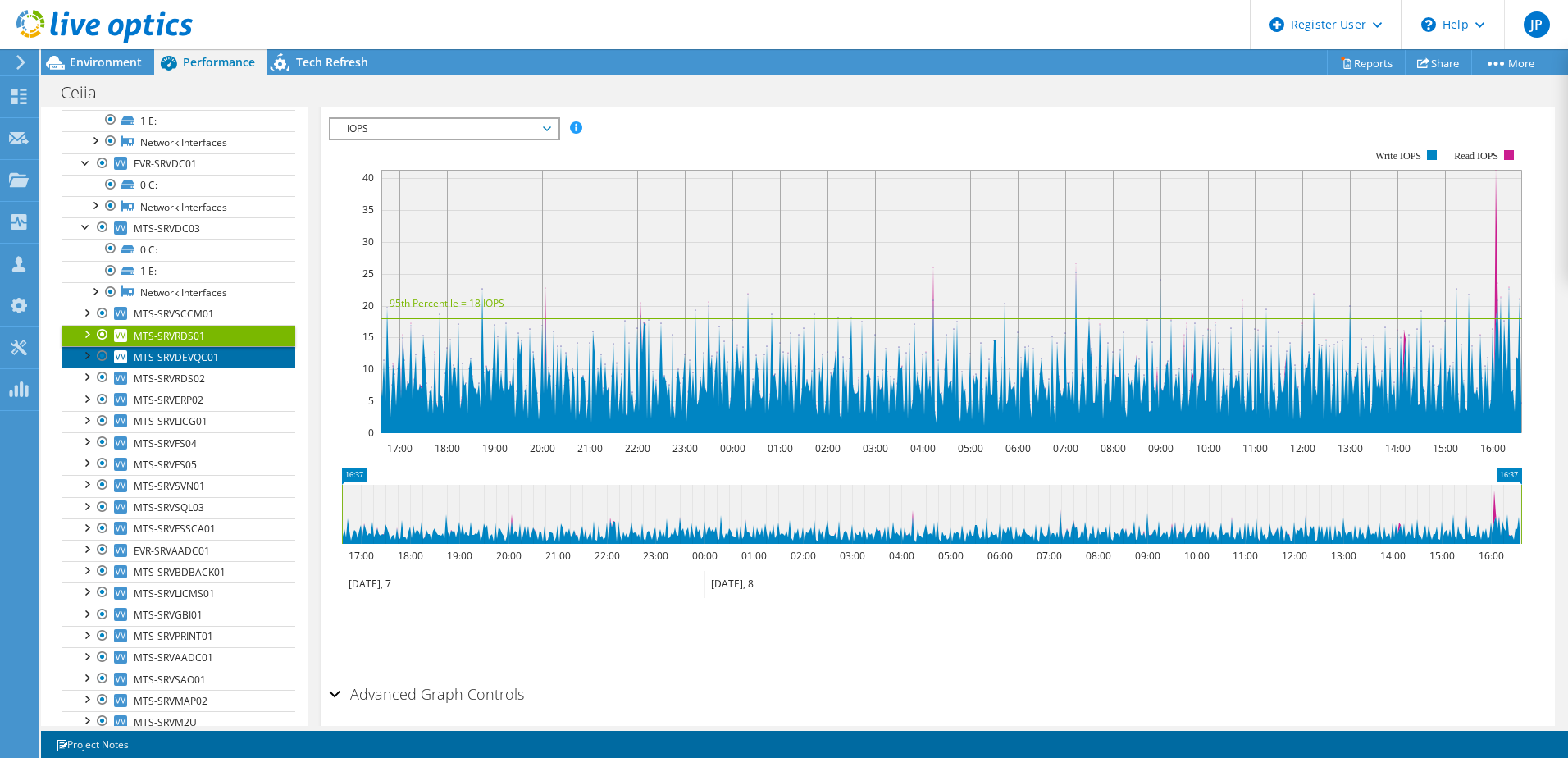
click at [193, 354] on span "MTS-SRVDEVQC01" at bounding box center [176, 357] width 86 height 14
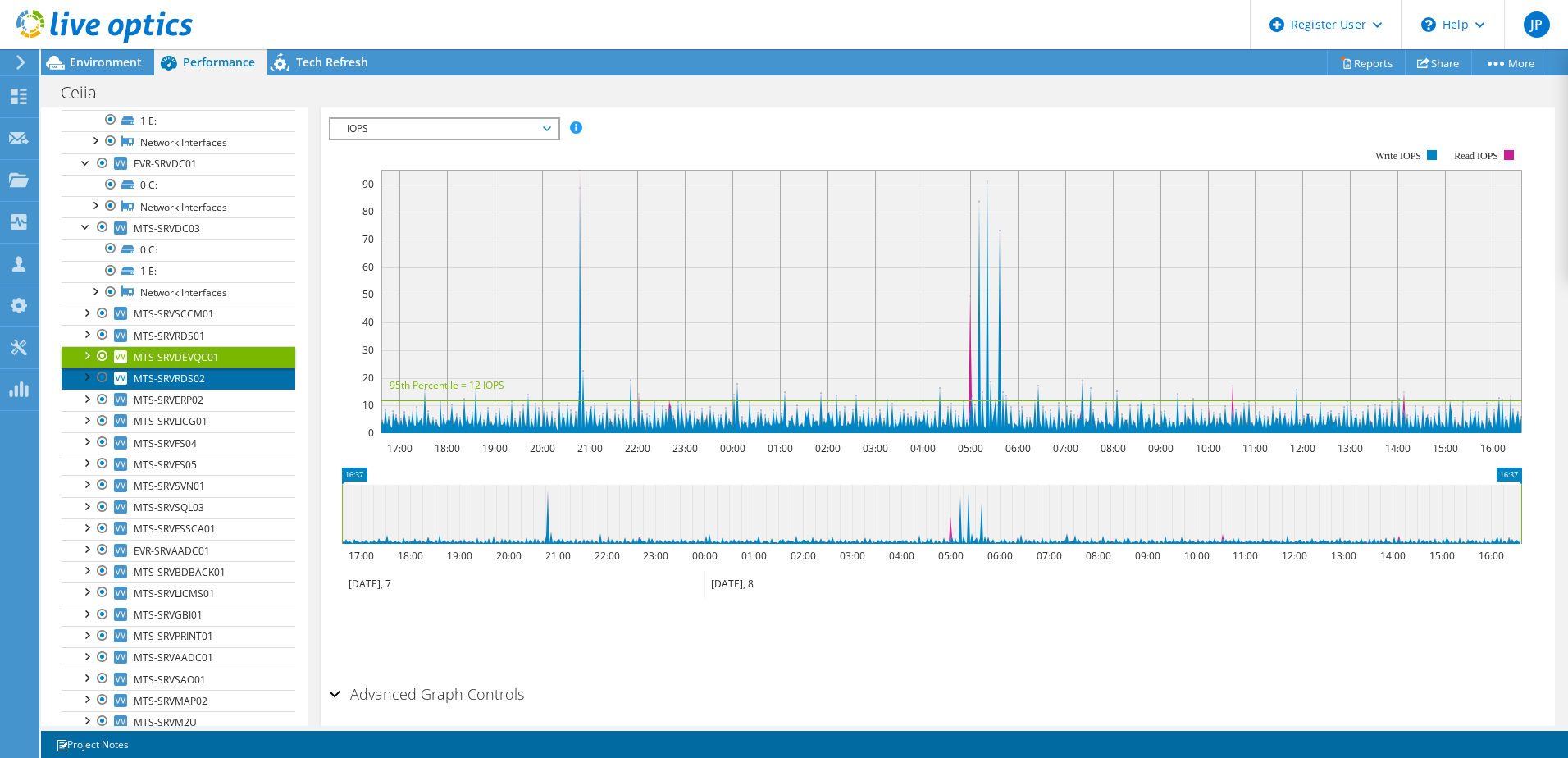
click at [175, 383] on span "MTS-SRVRDS02" at bounding box center [169, 379] width 72 height 14
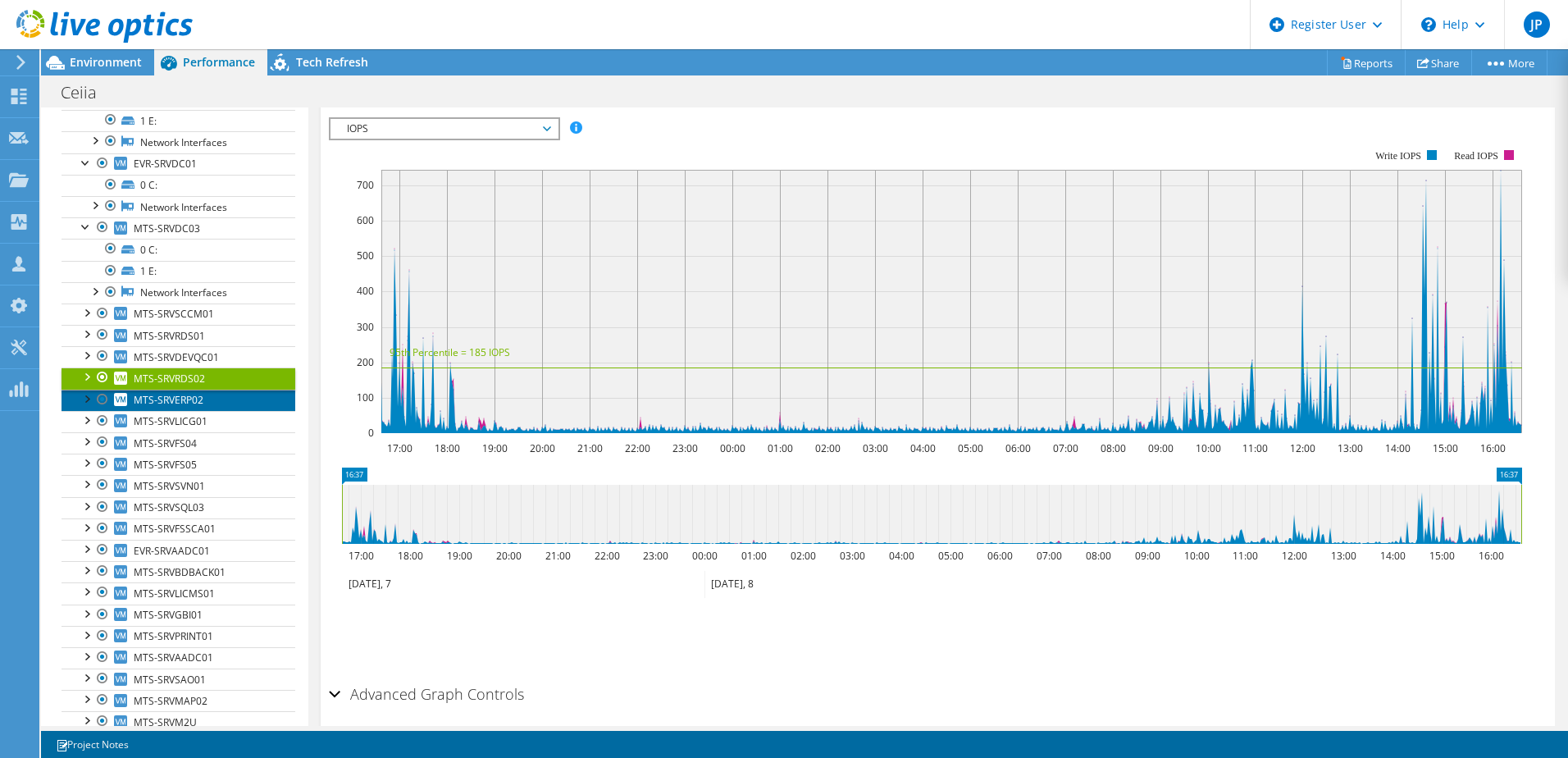
click at [174, 398] on span "MTS-SRVERP02" at bounding box center [168, 399] width 70 height 14
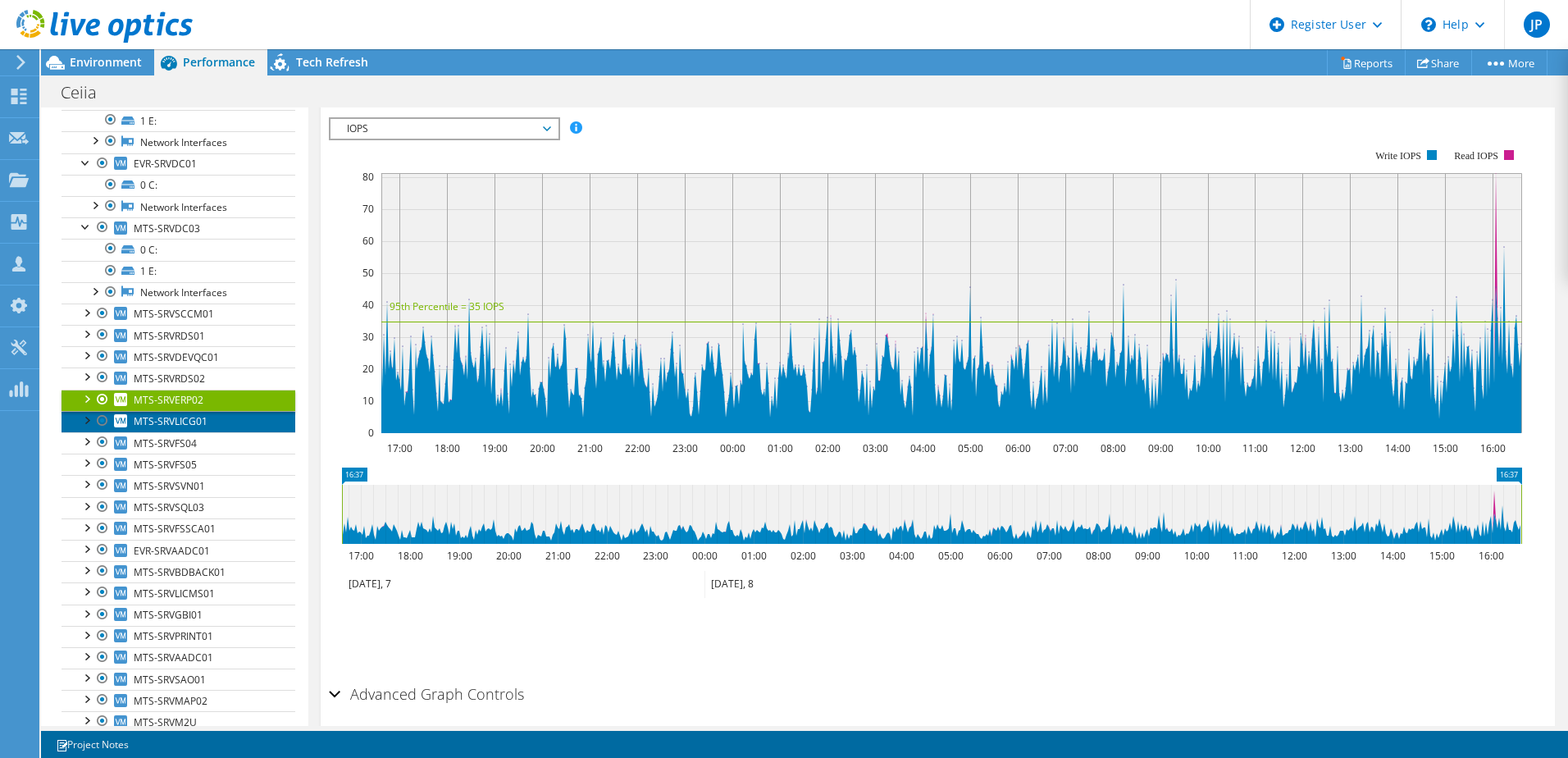
click at [172, 420] on span "MTS-SRVLICG01" at bounding box center [170, 420] width 74 height 14
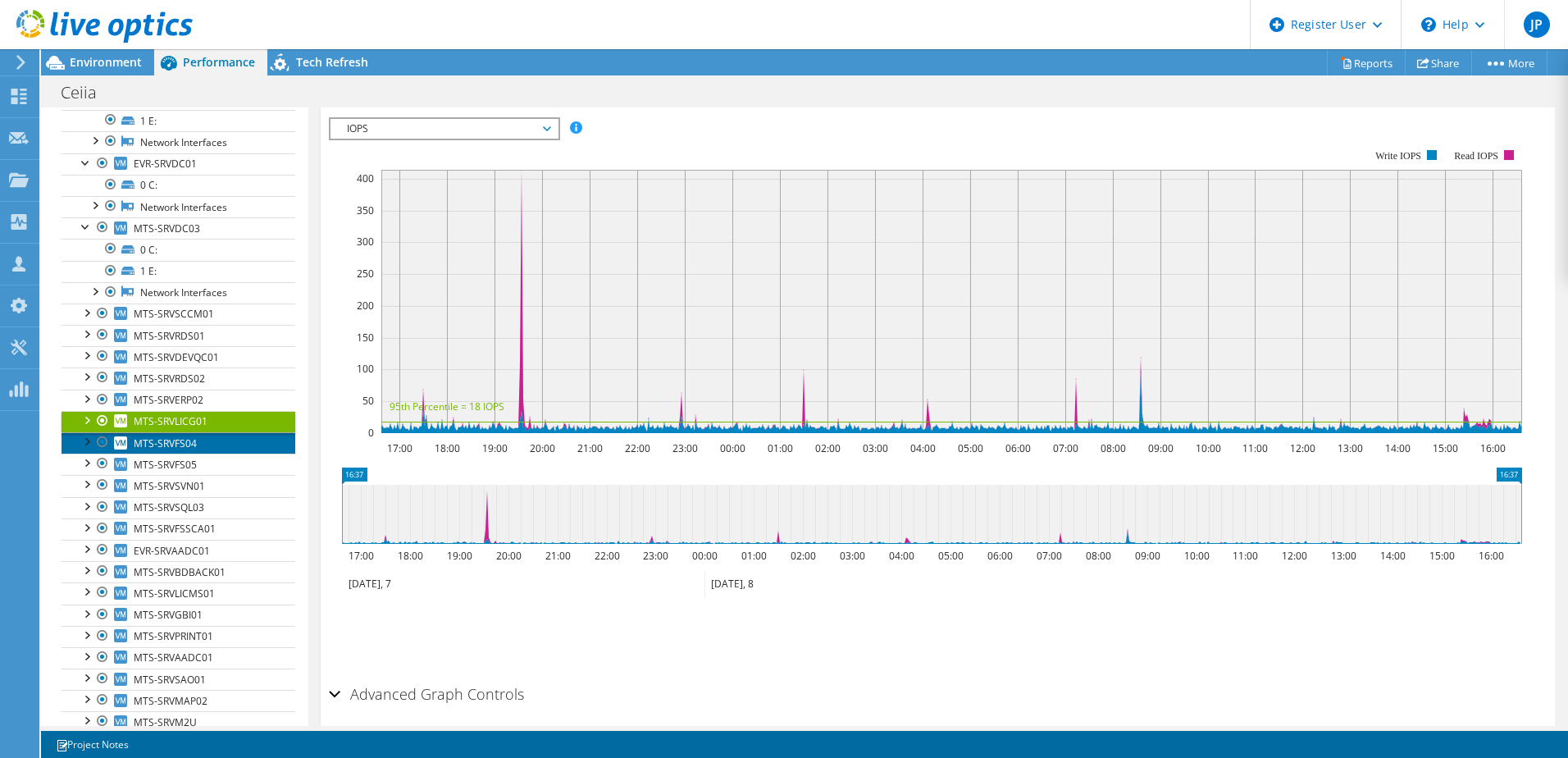
click at [166, 437] on span "MTS-SRVFS04" at bounding box center [165, 443] width 63 height 14
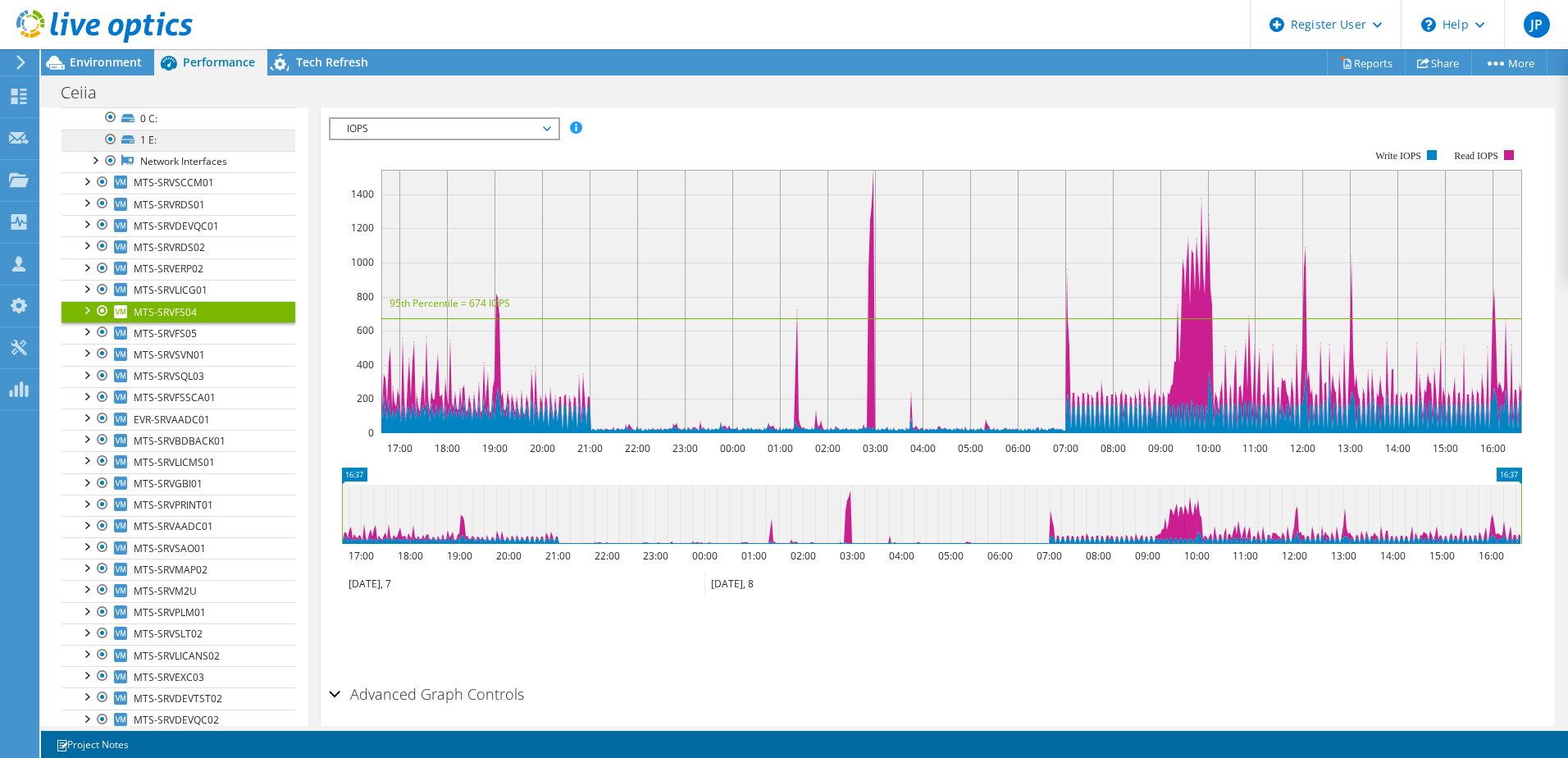
scroll to position [410, 0]
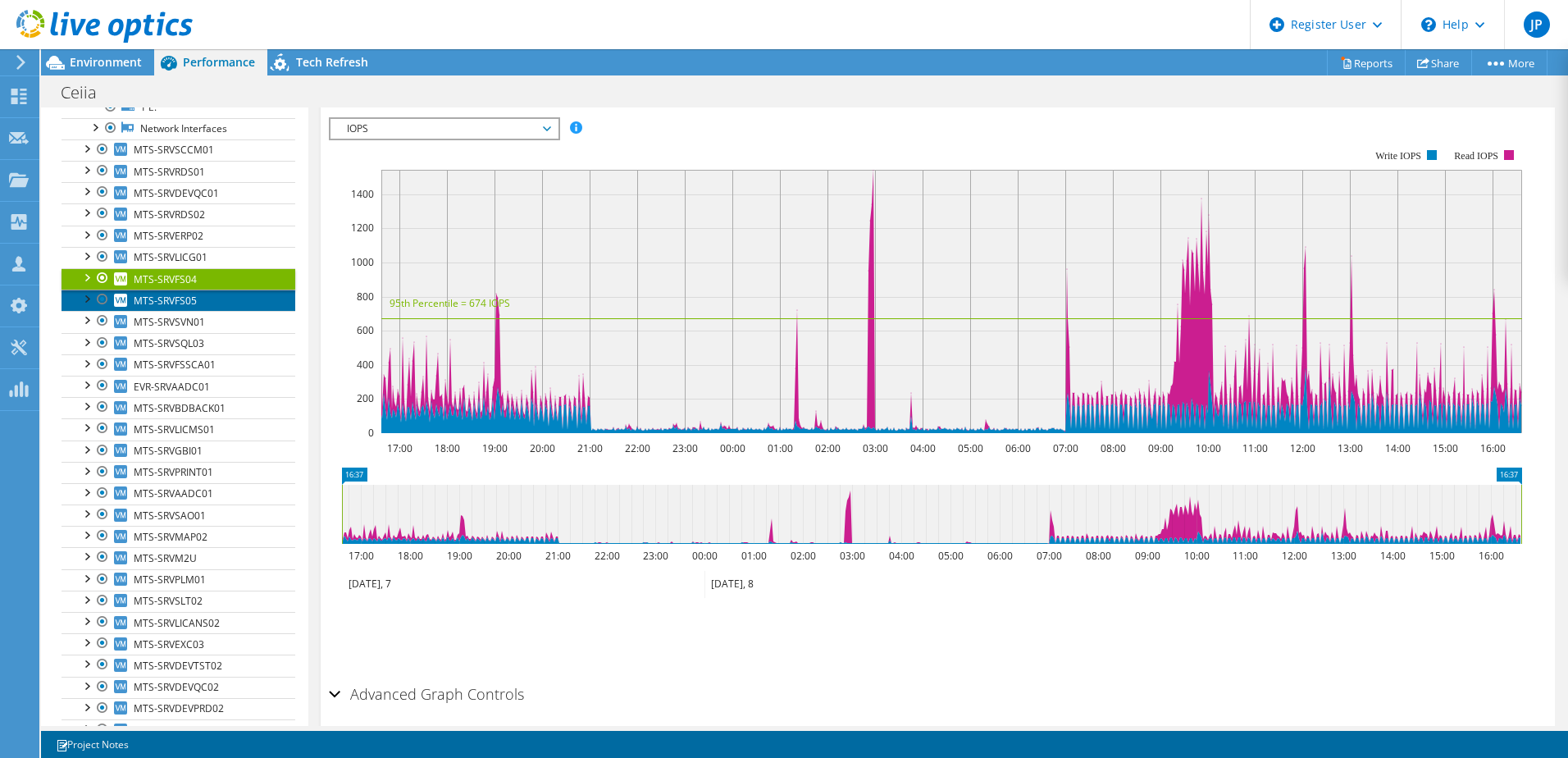
click at [167, 298] on span "MTS-SRVFS05" at bounding box center [165, 300] width 63 height 14
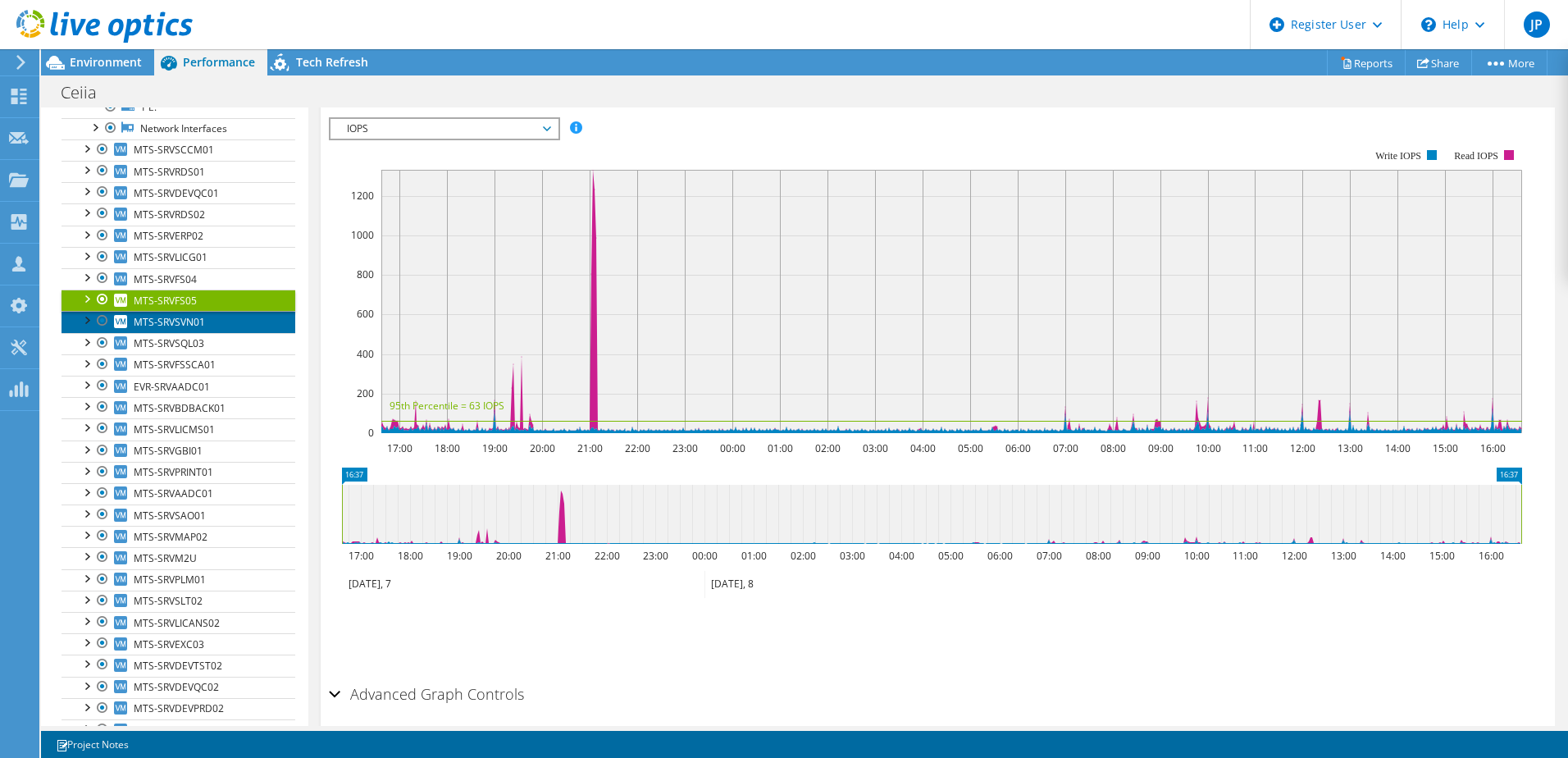
click at [171, 323] on span "MTS-SRVSVN01" at bounding box center [169, 322] width 72 height 14
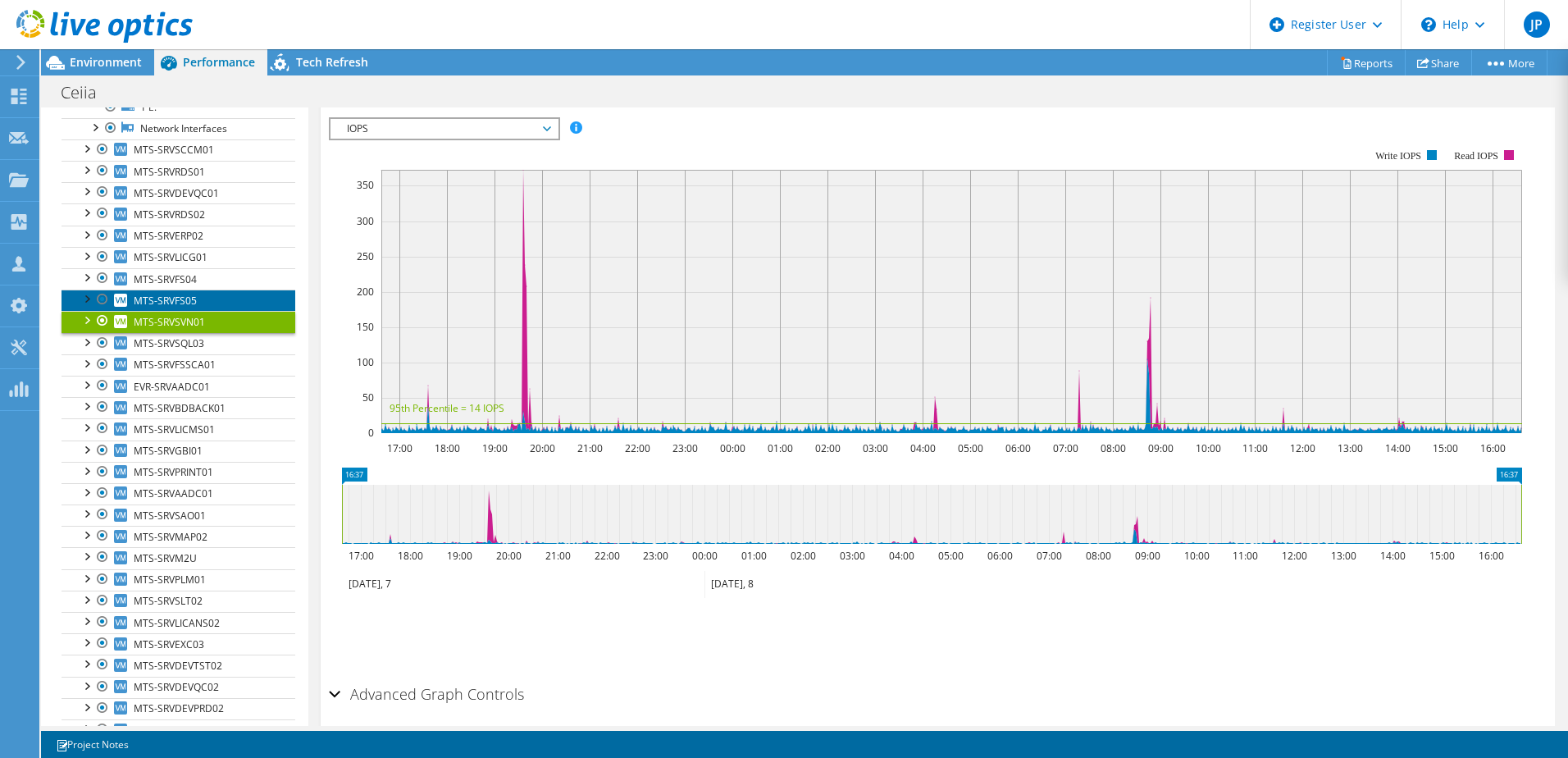
click at [185, 300] on span "MTS-SRVFS05" at bounding box center [165, 300] width 63 height 14
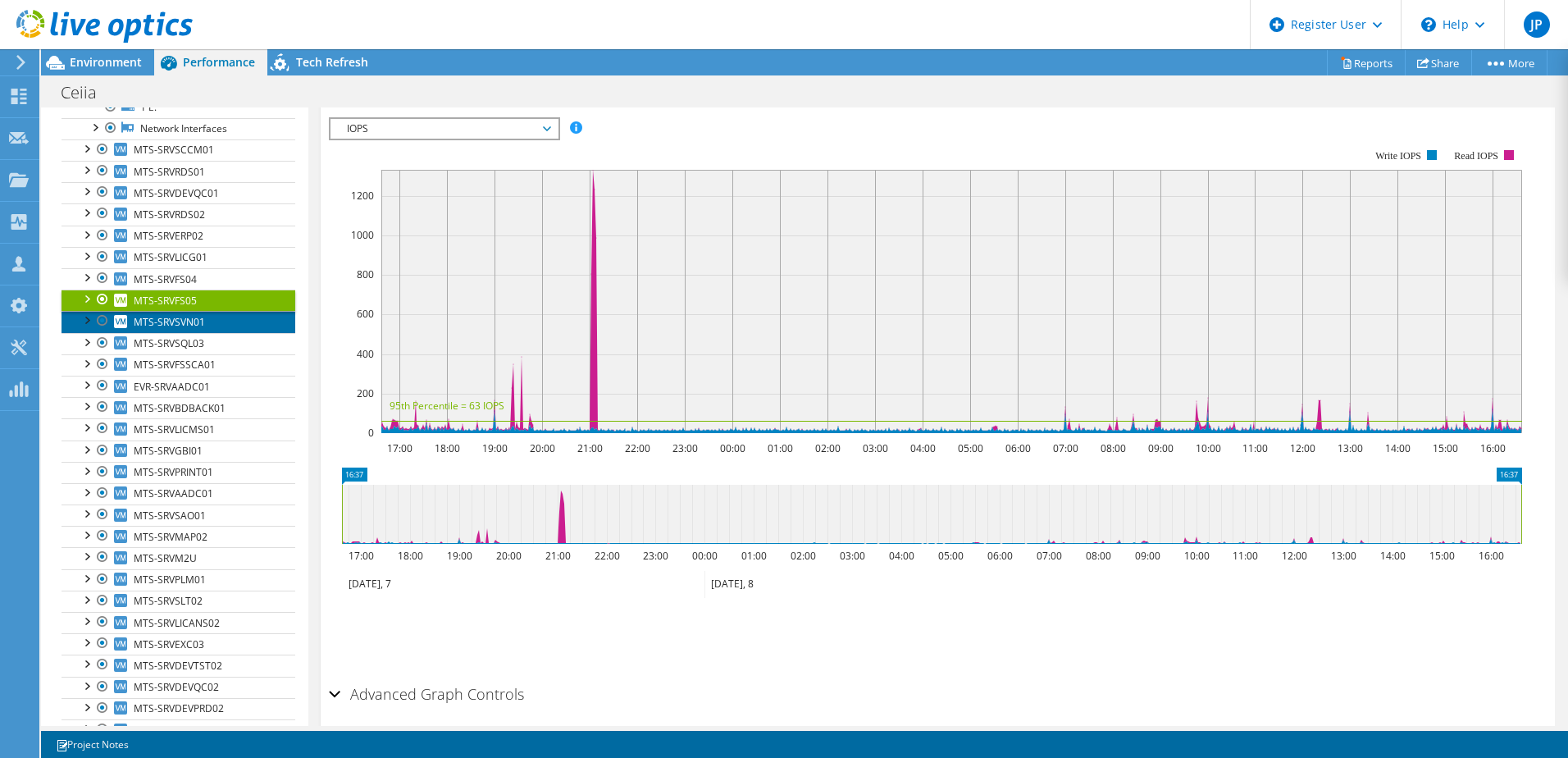
click at [174, 317] on span "MTS-SRVSVN01" at bounding box center [169, 322] width 72 height 14
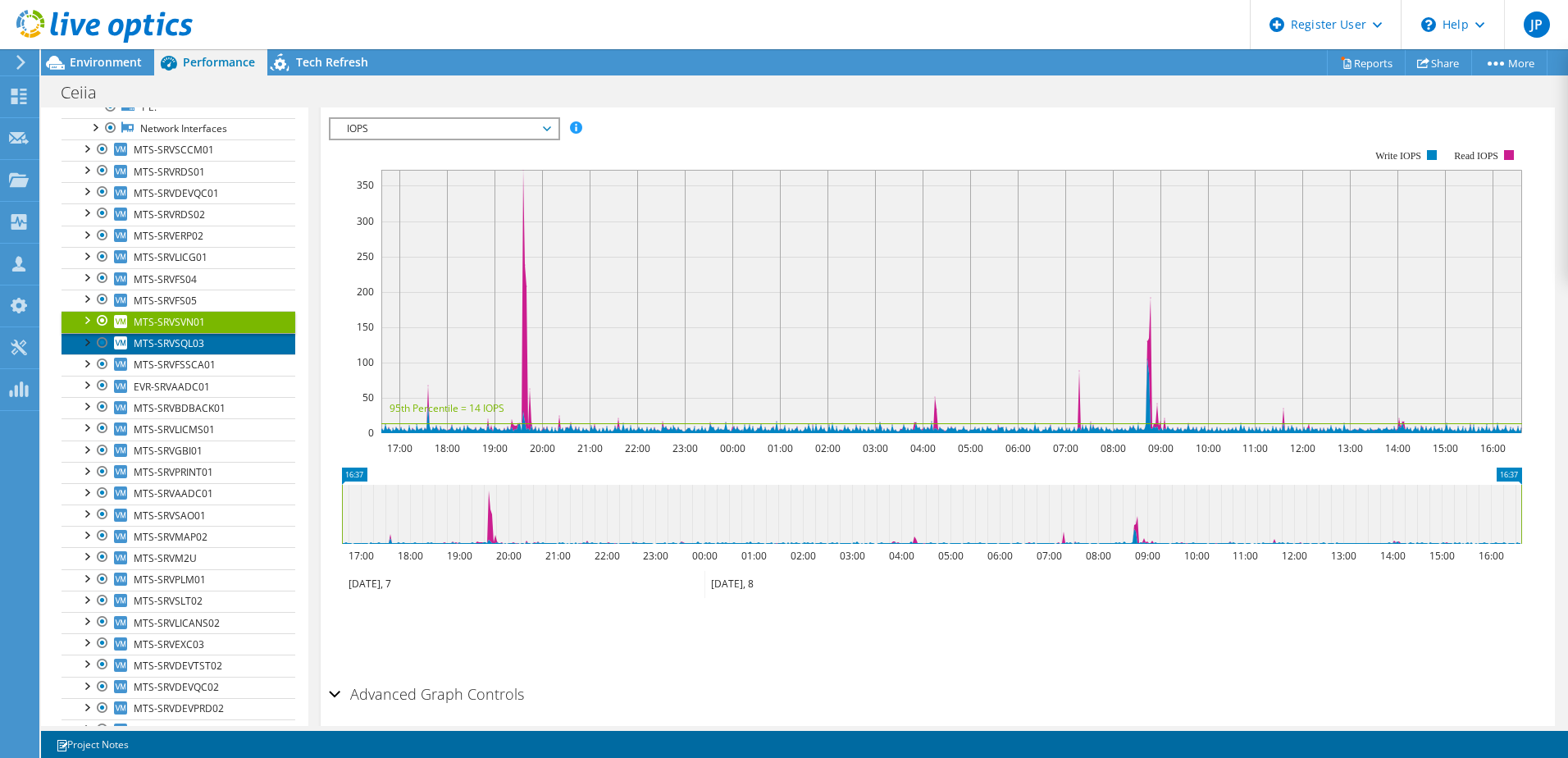
click at [177, 343] on span "MTS-SRVSQL03" at bounding box center [169, 343] width 71 height 14
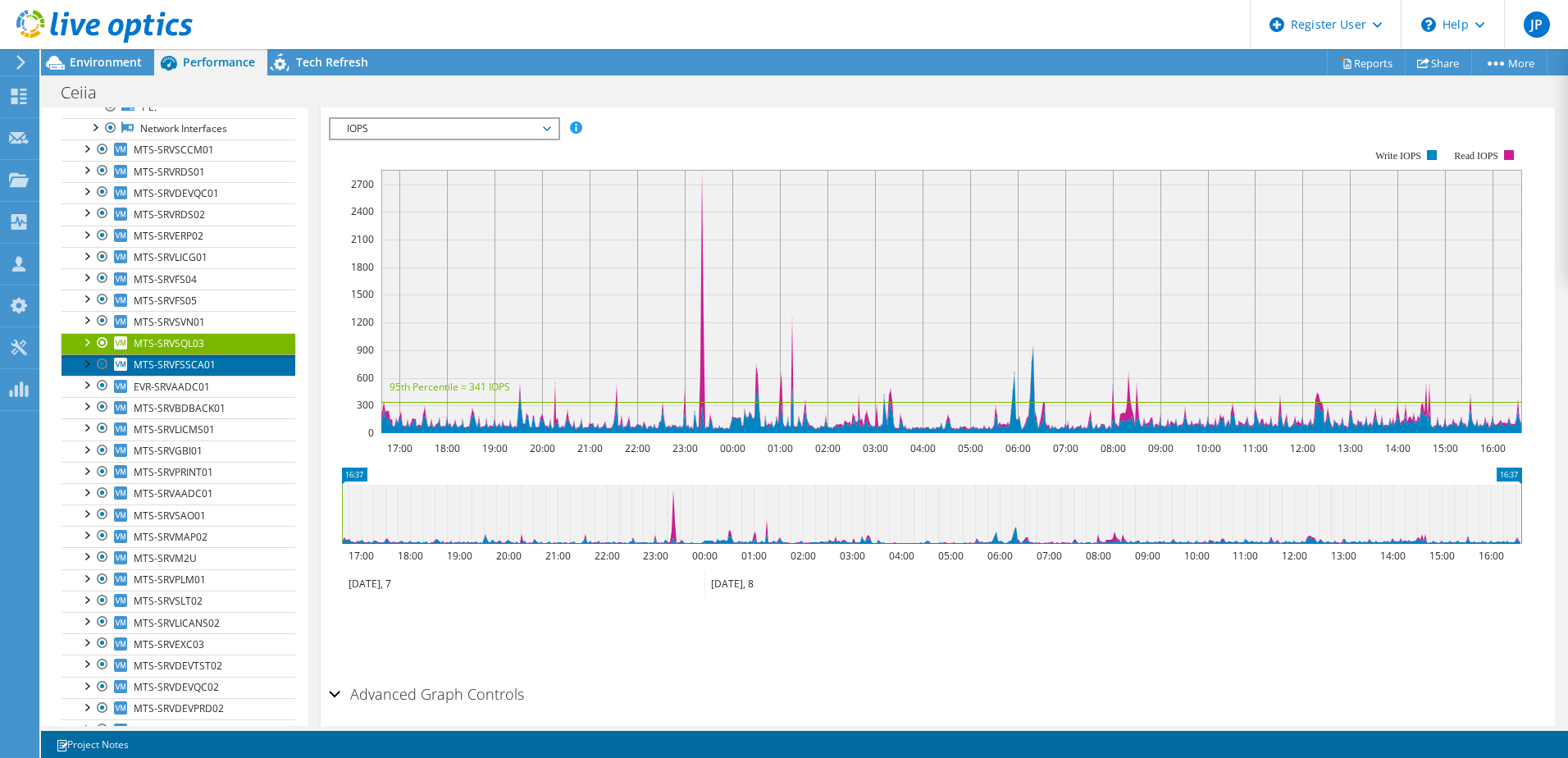
click at [178, 372] on link "MTS-SRVFSSCA01" at bounding box center [178, 365] width 234 height 21
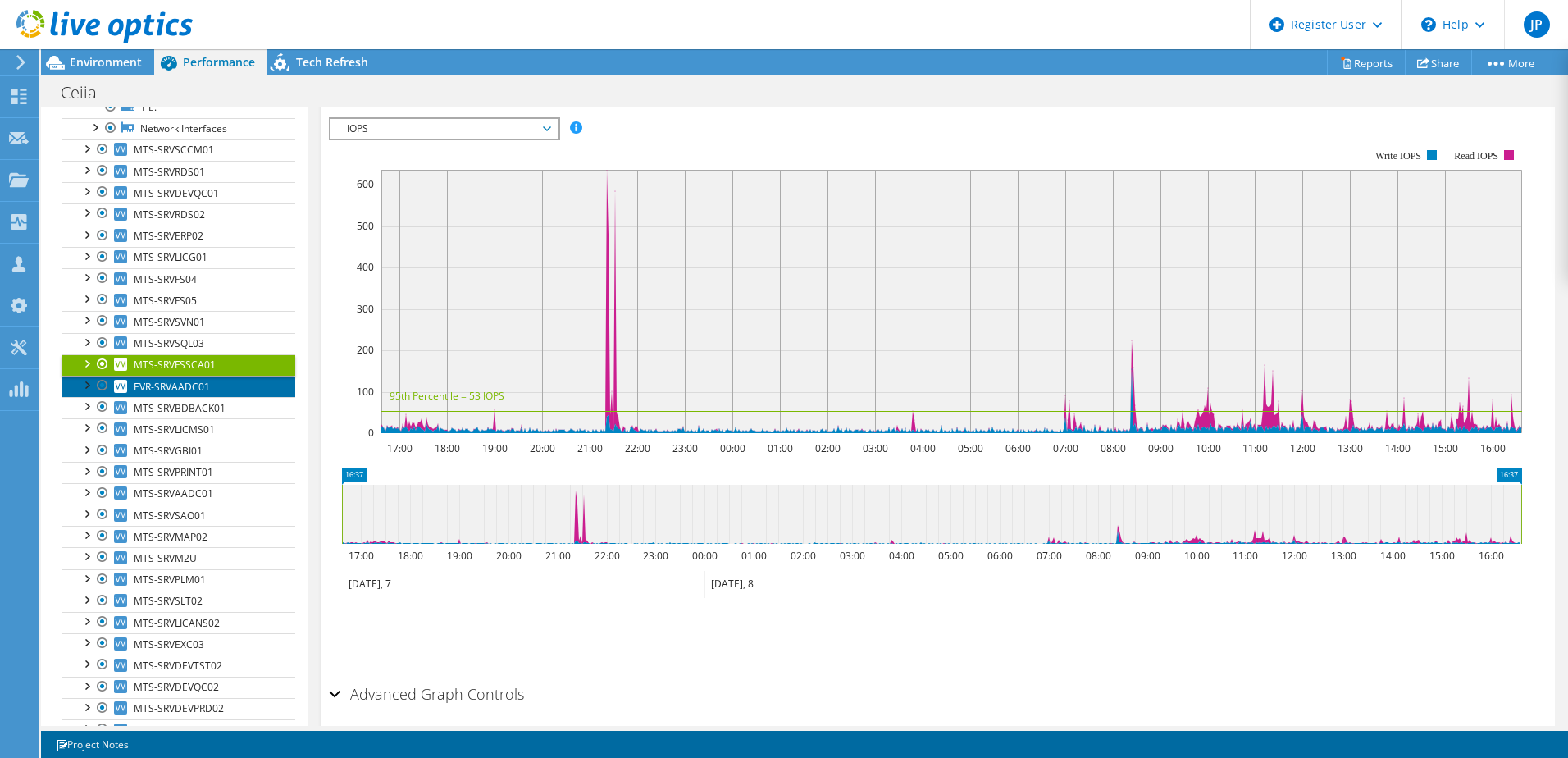
click at [172, 384] on span "EVR-SRVAADC01" at bounding box center [172, 386] width 76 height 14
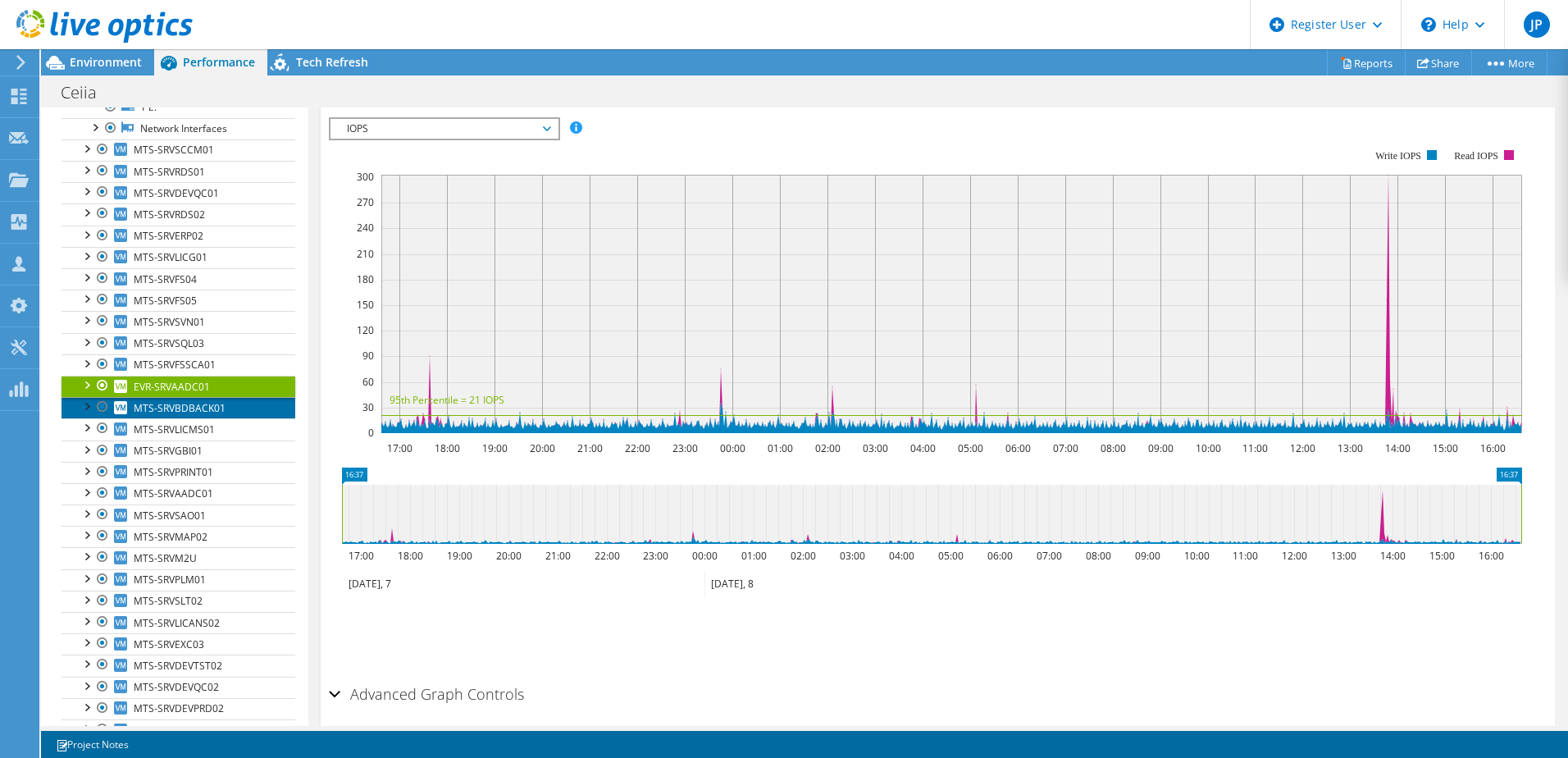
click at [159, 413] on span "MTS-SRVBDBACK01" at bounding box center [179, 407] width 92 height 14
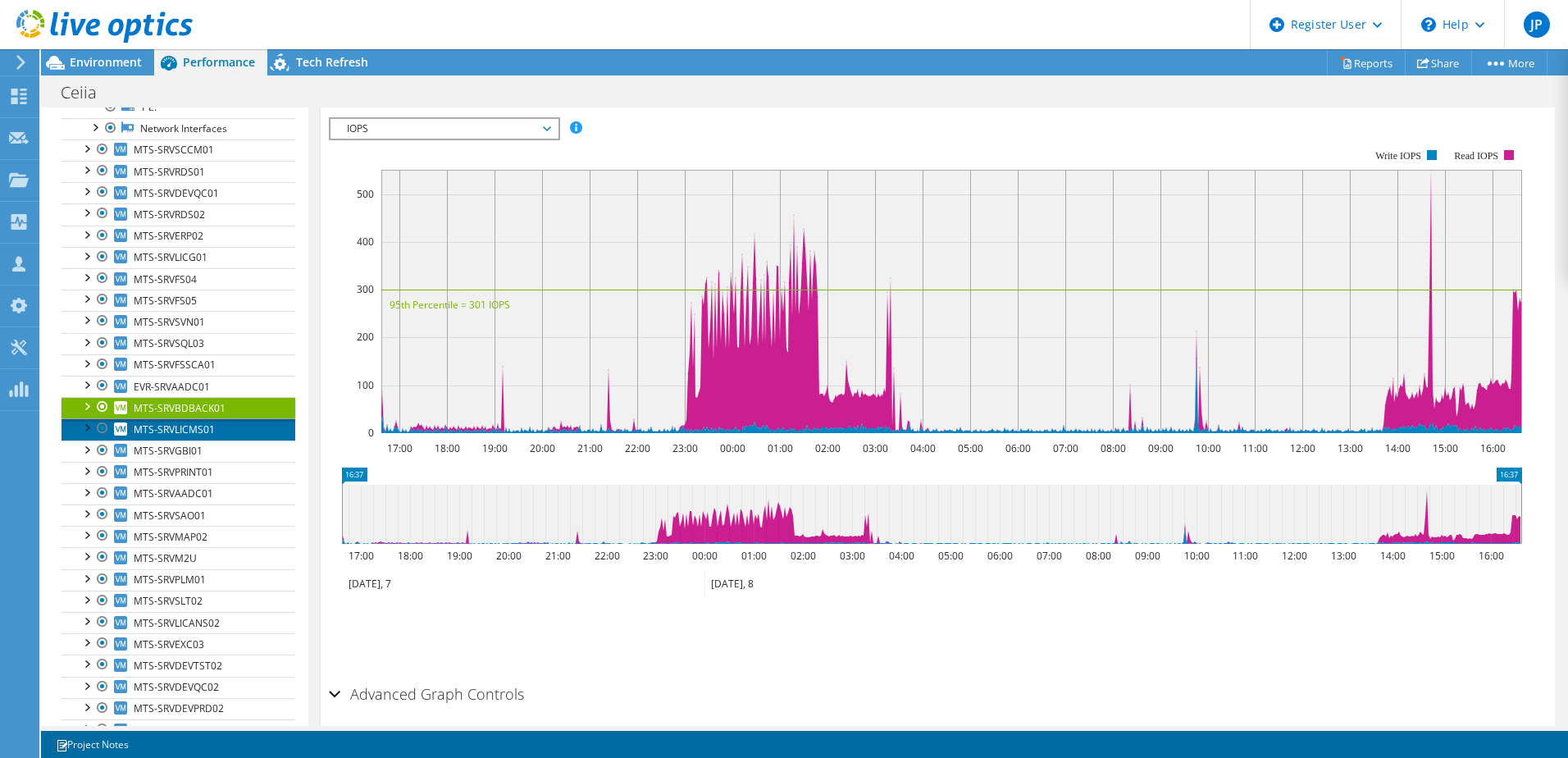
click at [157, 434] on span "MTS-SRVLICMS01" at bounding box center [173, 429] width 81 height 14
